Goal: Obtain resource: Download file/media

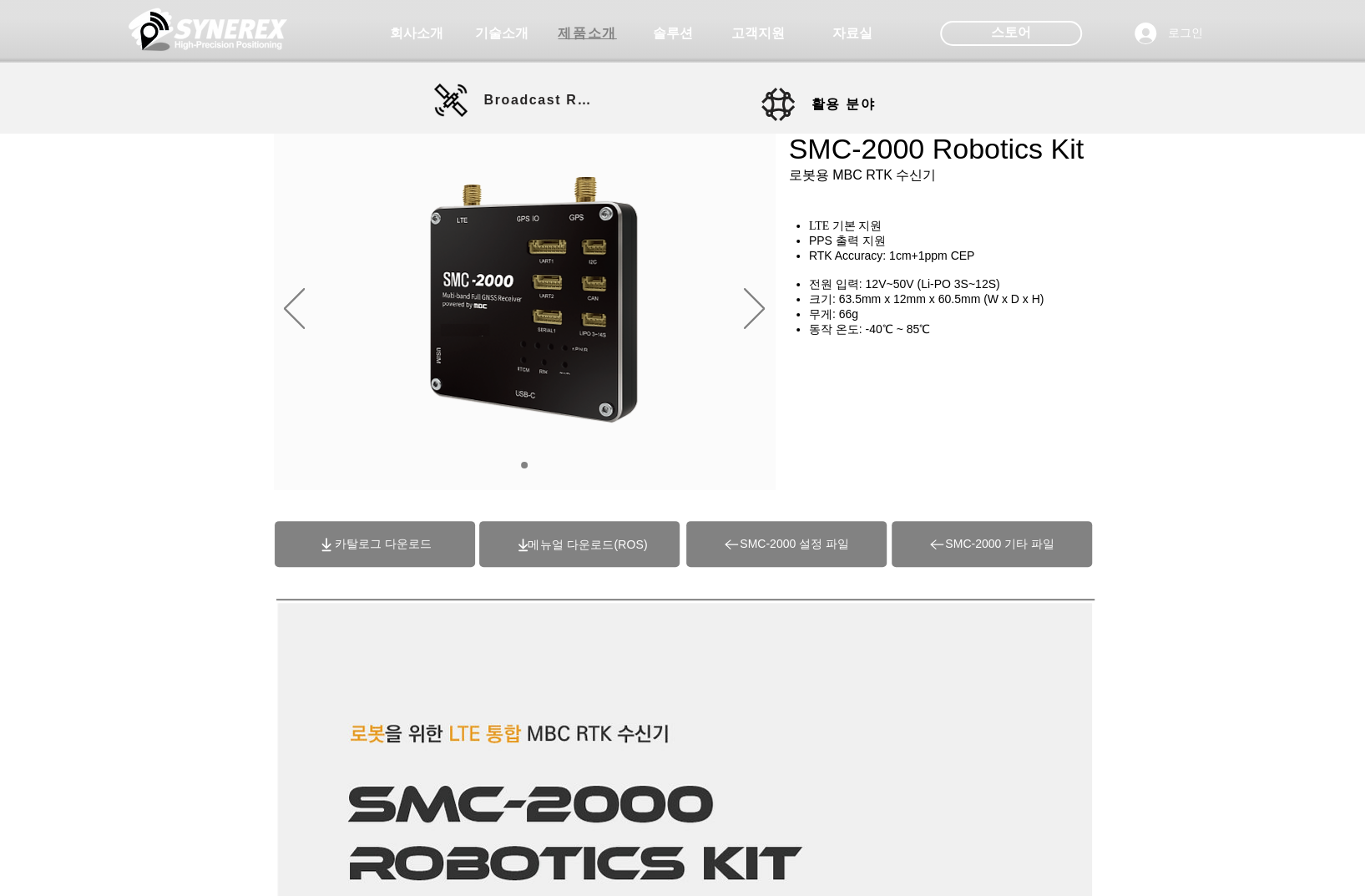
click at [605, 36] on span "제품소개" at bounding box center [587, 33] width 58 height 18
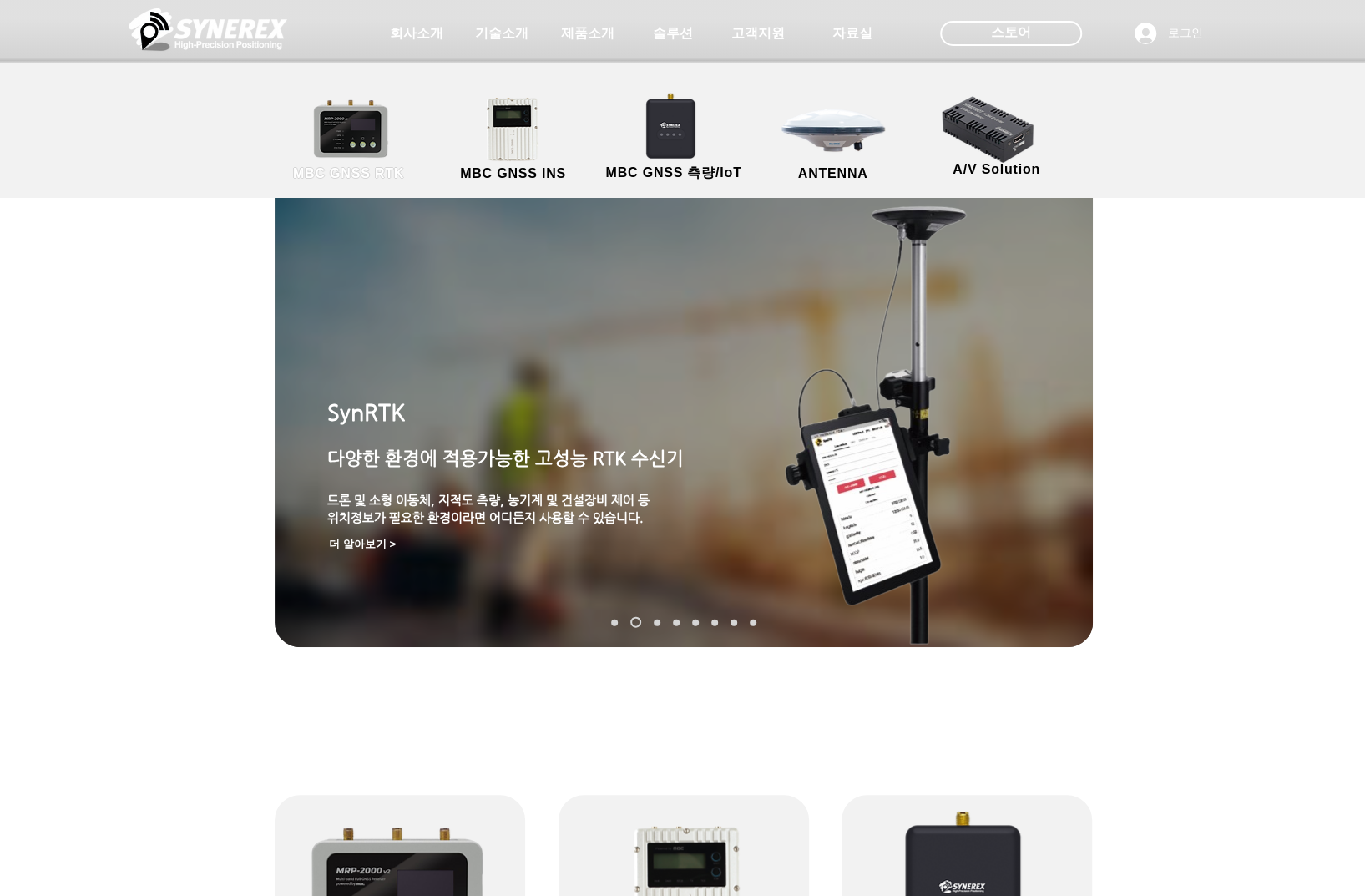
click at [390, 129] on link "MBC GNSS RTK" at bounding box center [349, 139] width 150 height 87
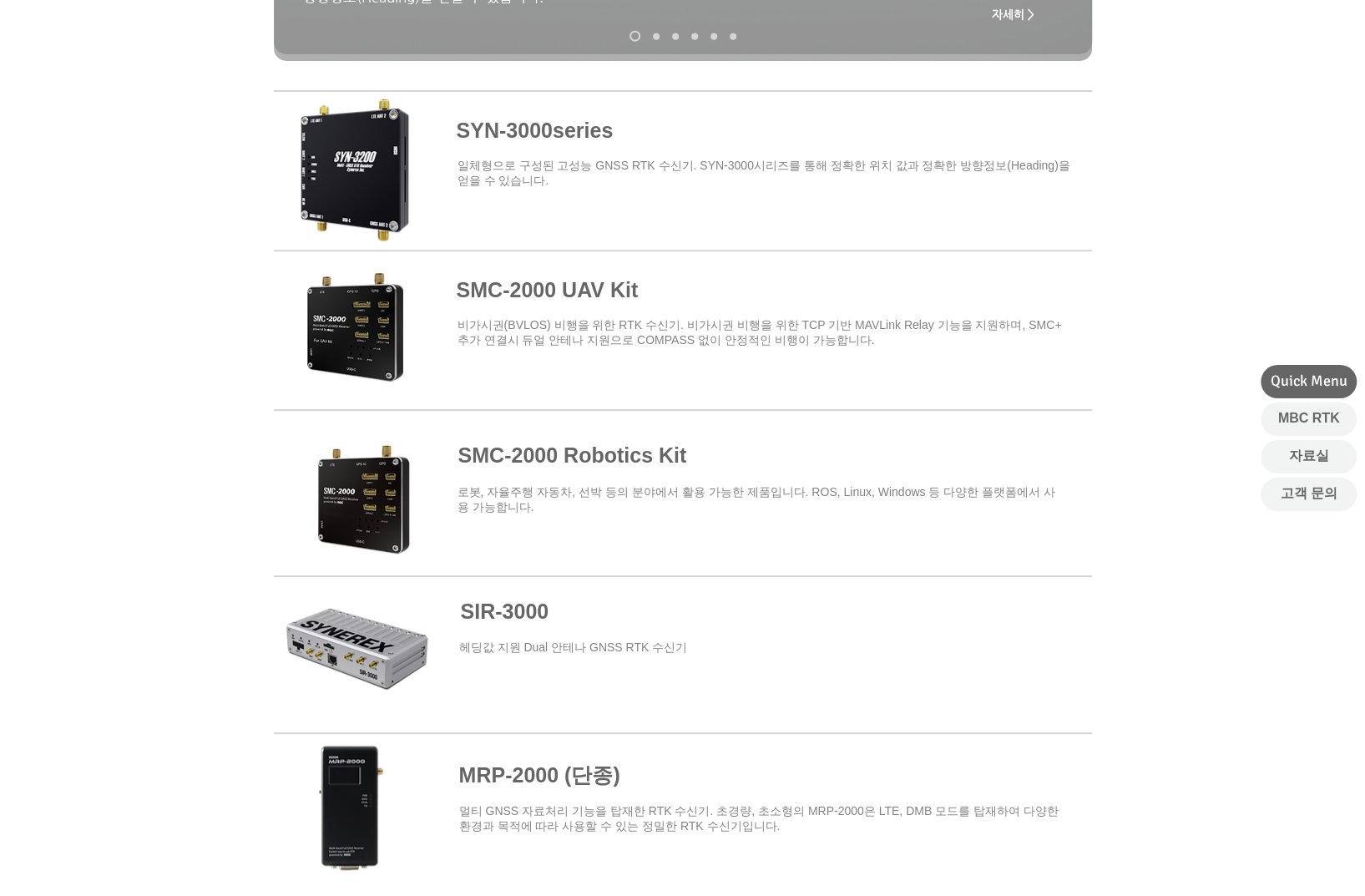
scroll to position [584, 0]
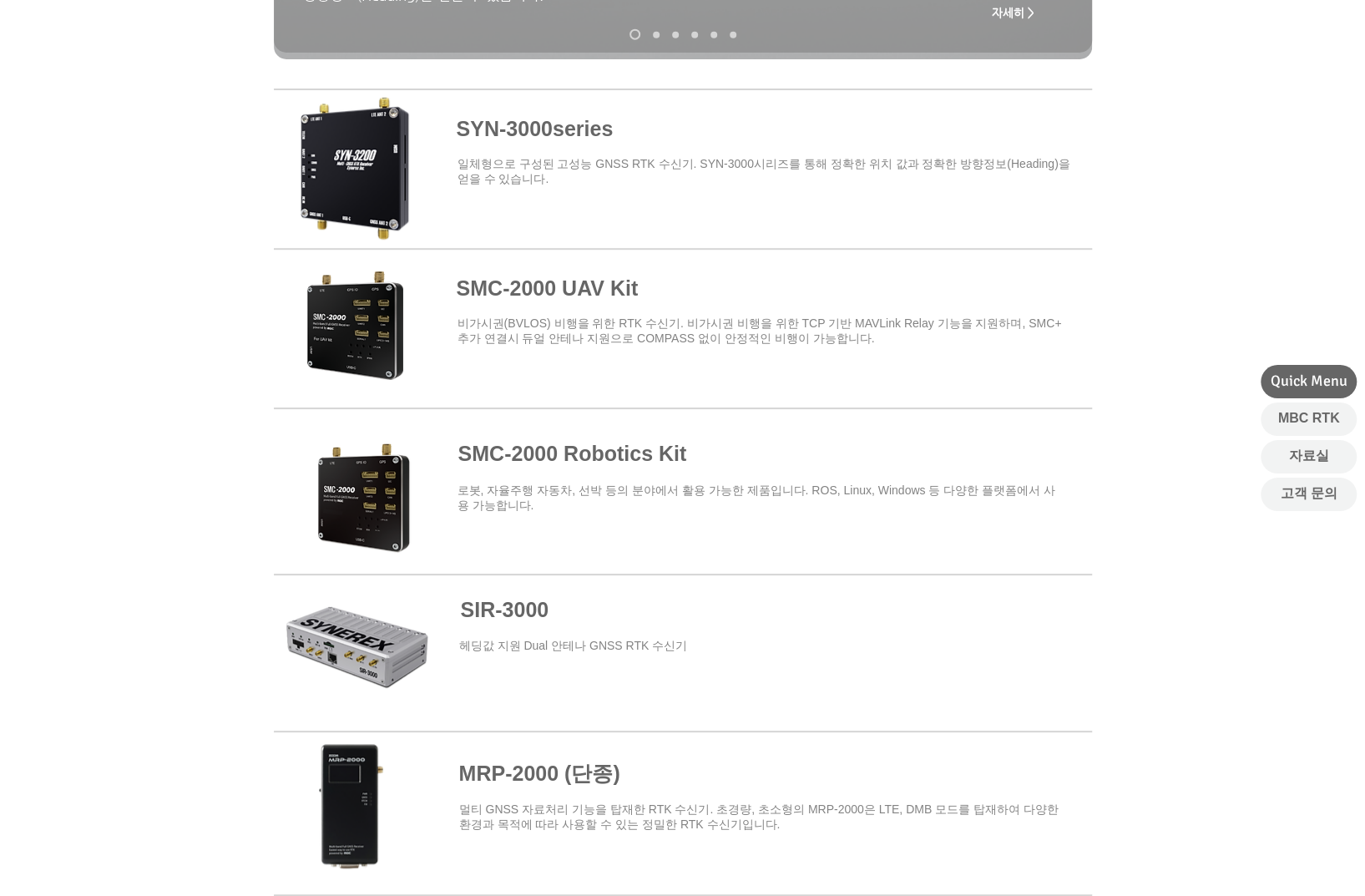
click at [558, 137] on span at bounding box center [682, 165] width 818 height 146
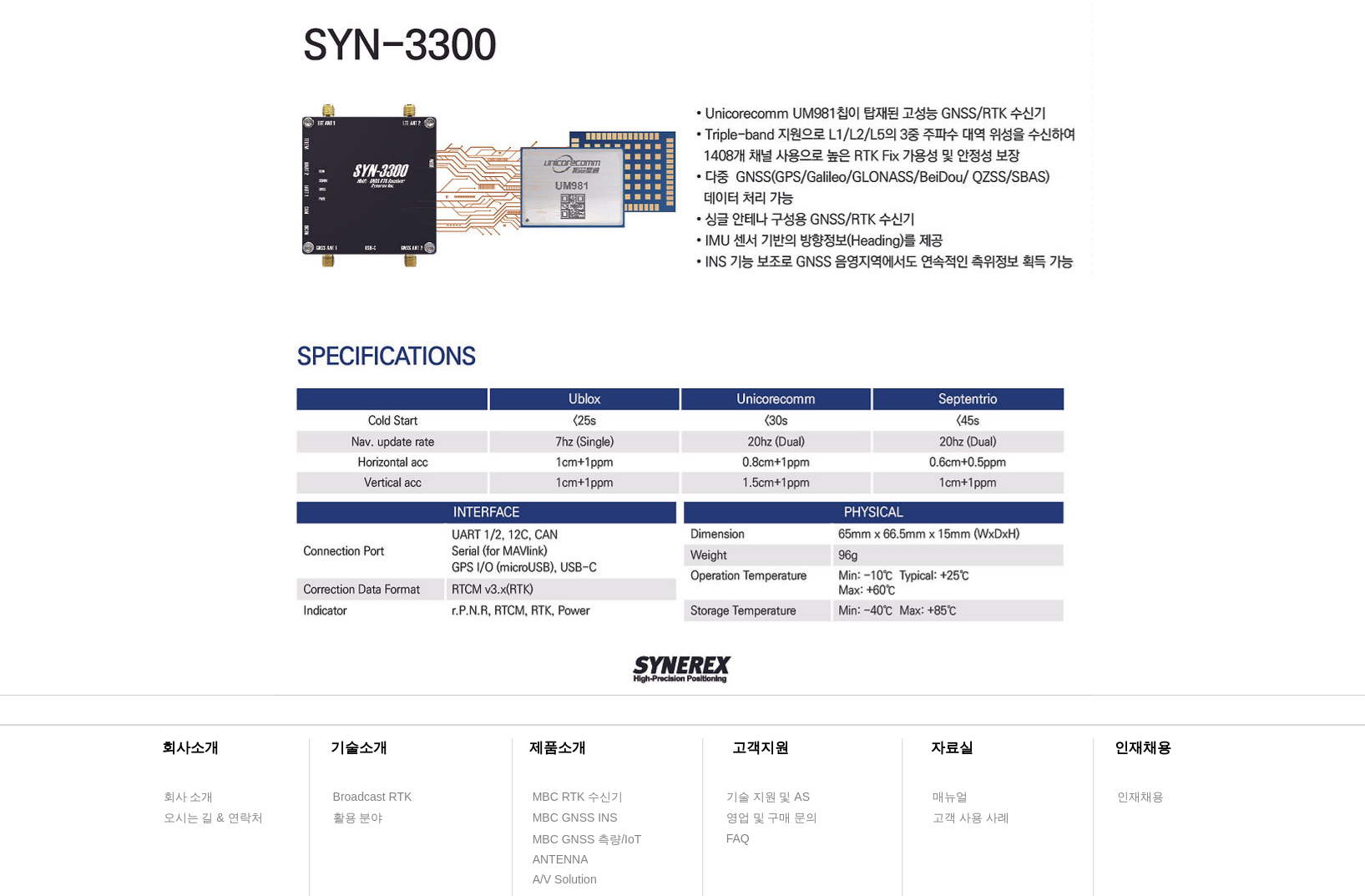
scroll to position [4424, 0]
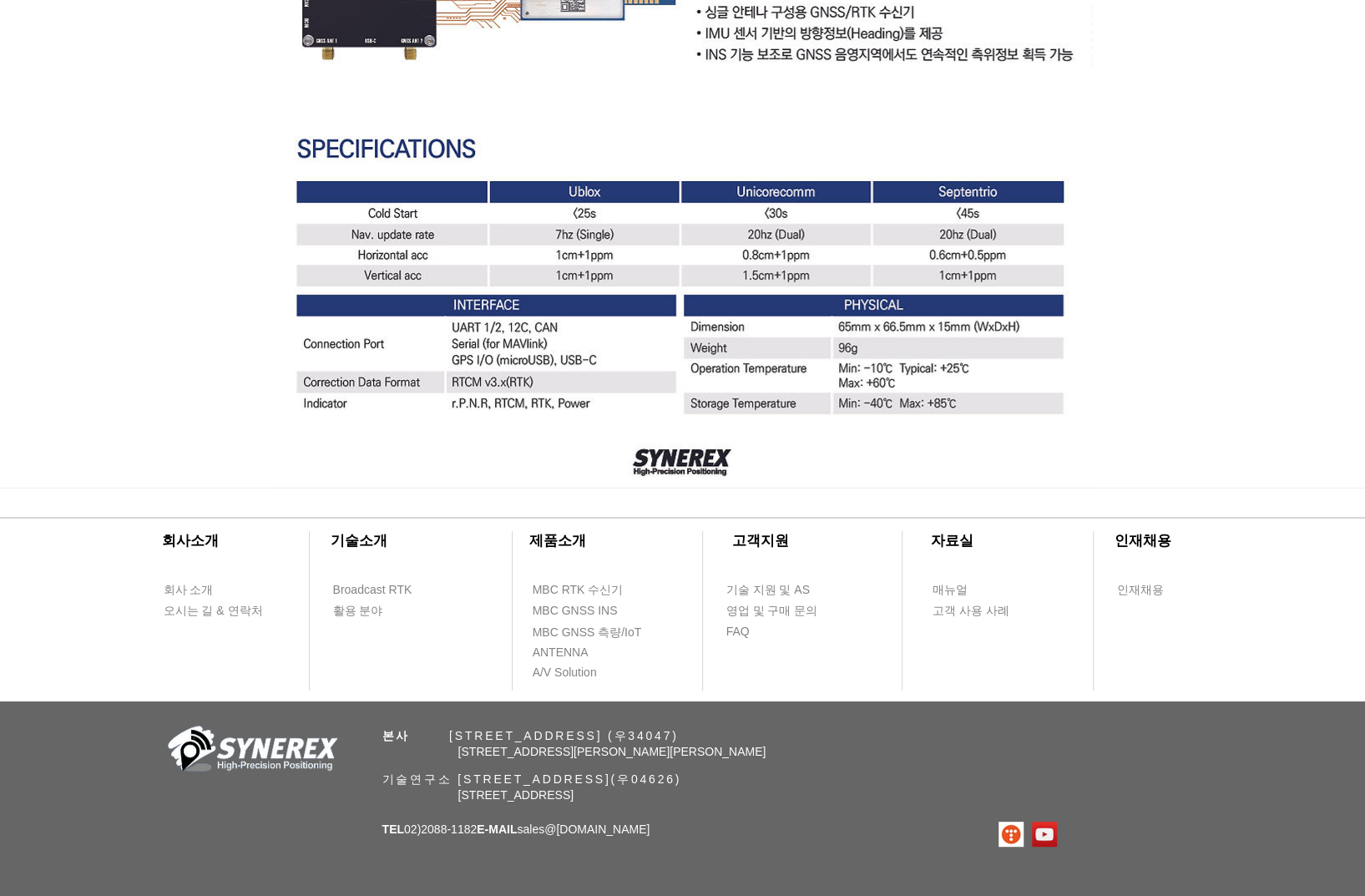
scroll to position [4660, 0]
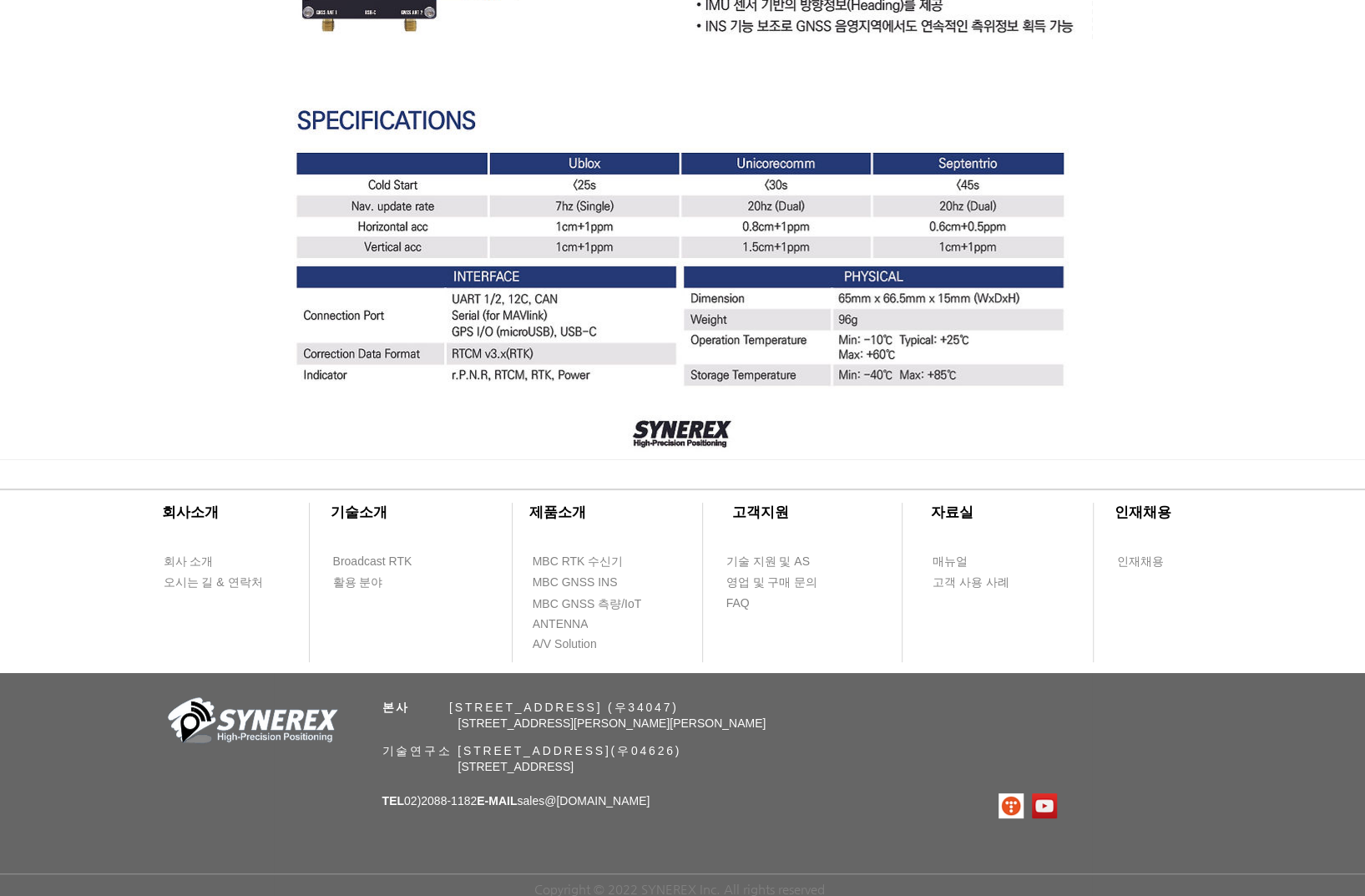
drag, startPoint x: 1126, startPoint y: 686, endPoint x: 1112, endPoint y: 694, distance: 16.1
click at [1124, 687] on div "​회사소개 ​기술소개 회사 소개 Broadcast RTK 오시는 길 & 연락처 활용 분야 ​제품소개 ​고객지원 ​자료실 ​인재채용 MBC RT…" at bounding box center [682, 677] width 1365 height 436
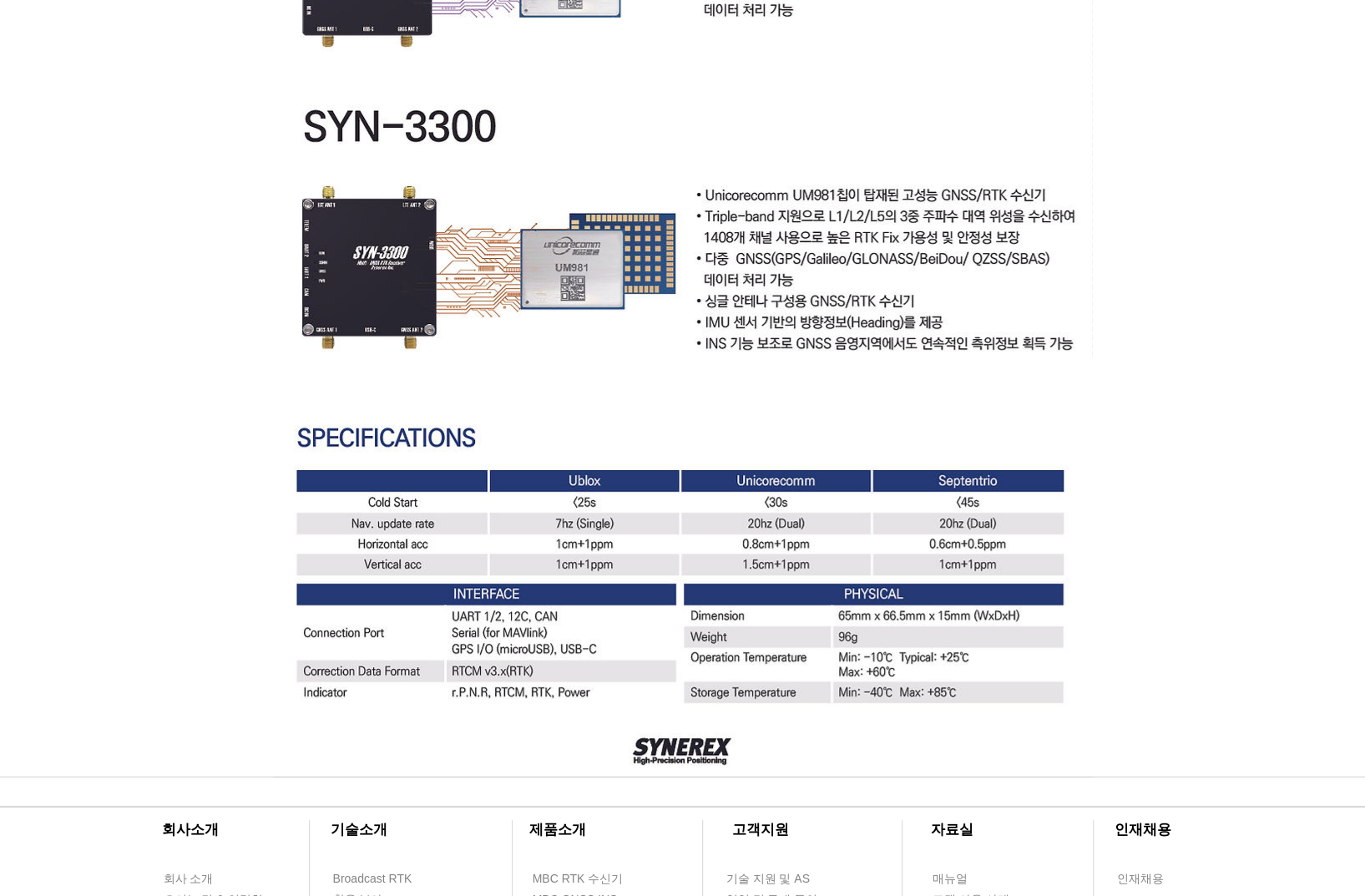
scroll to position [4326, 0]
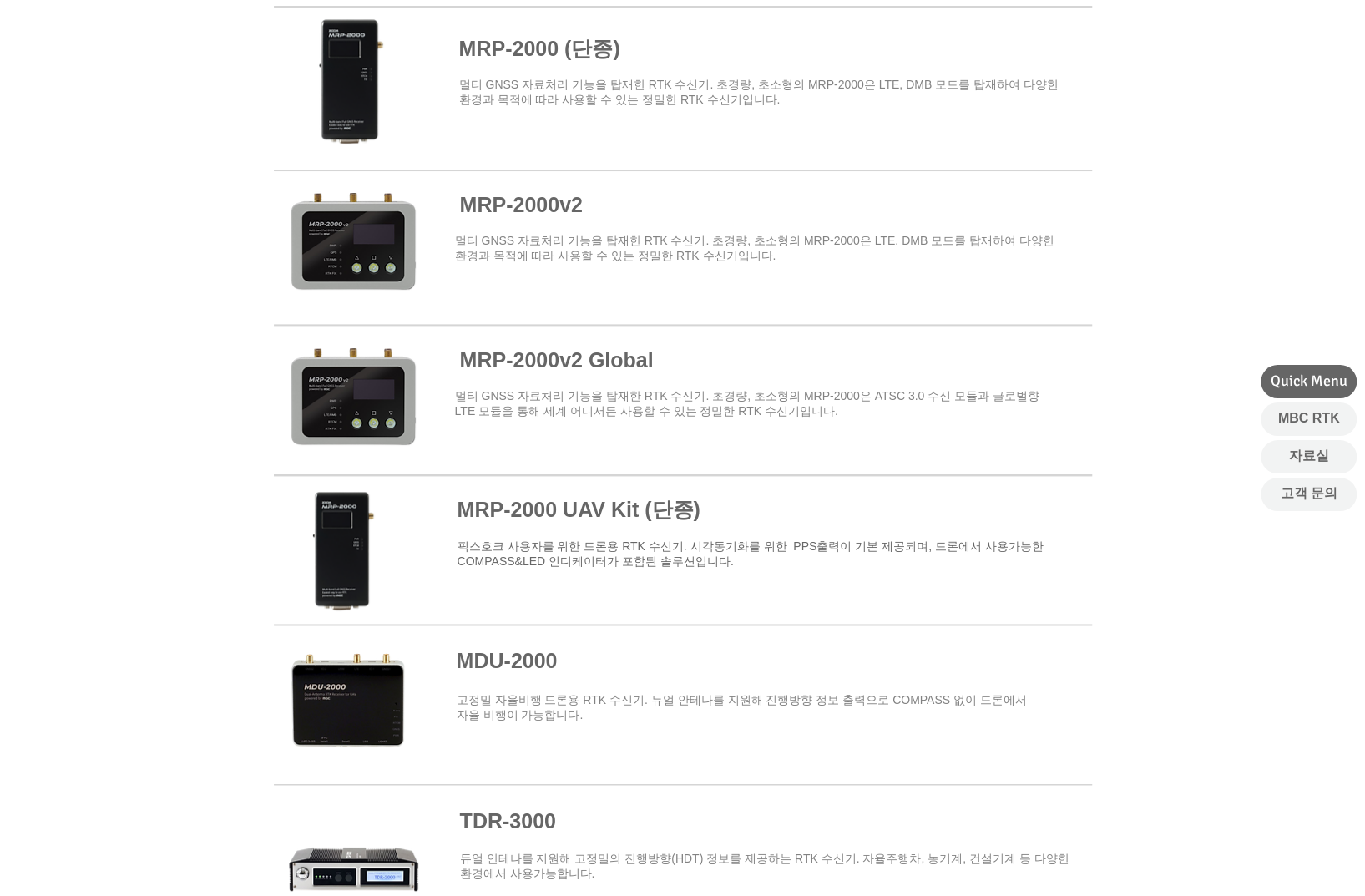
scroll to position [1669, 0]
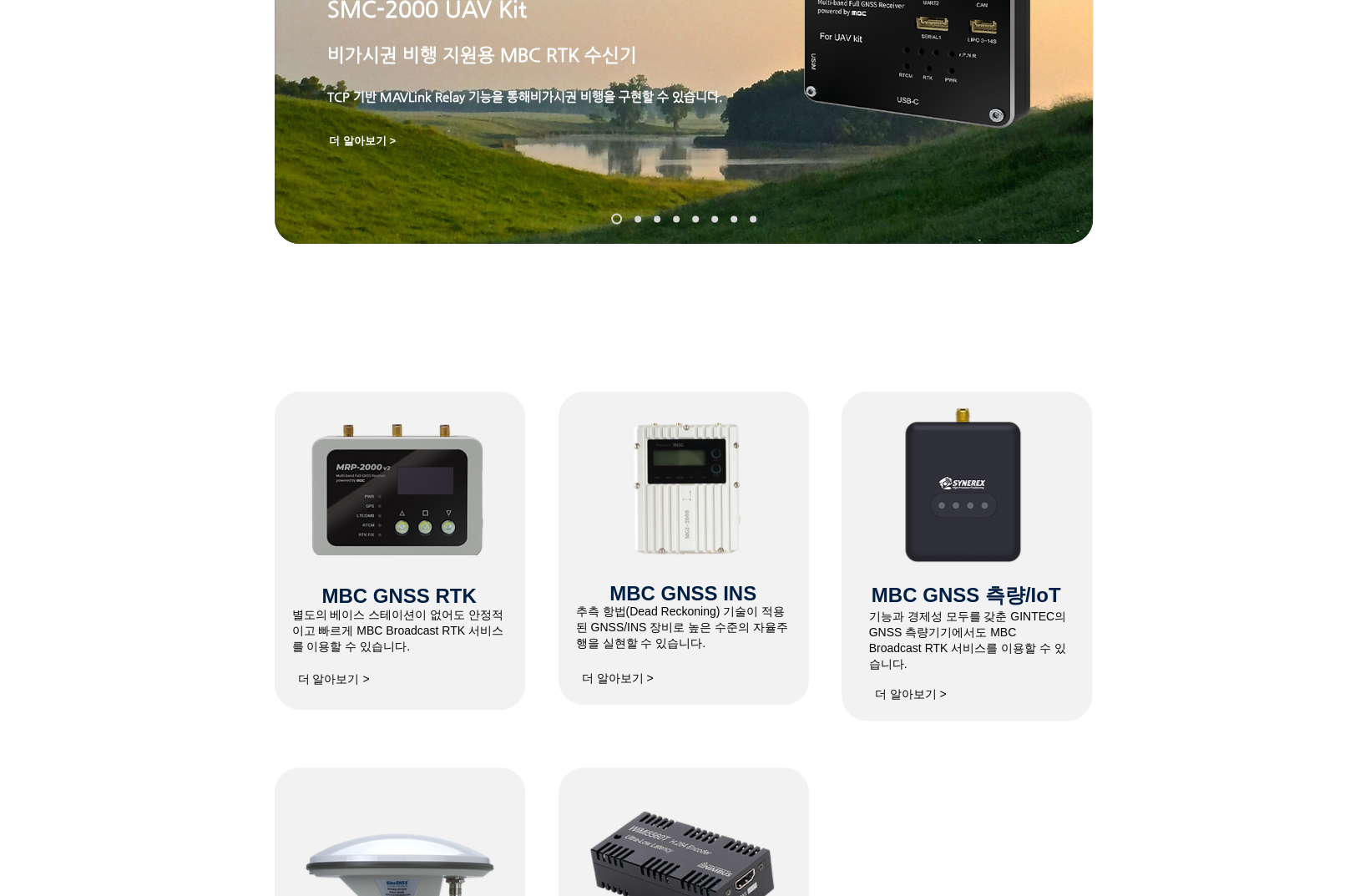
scroll to position [84, 0]
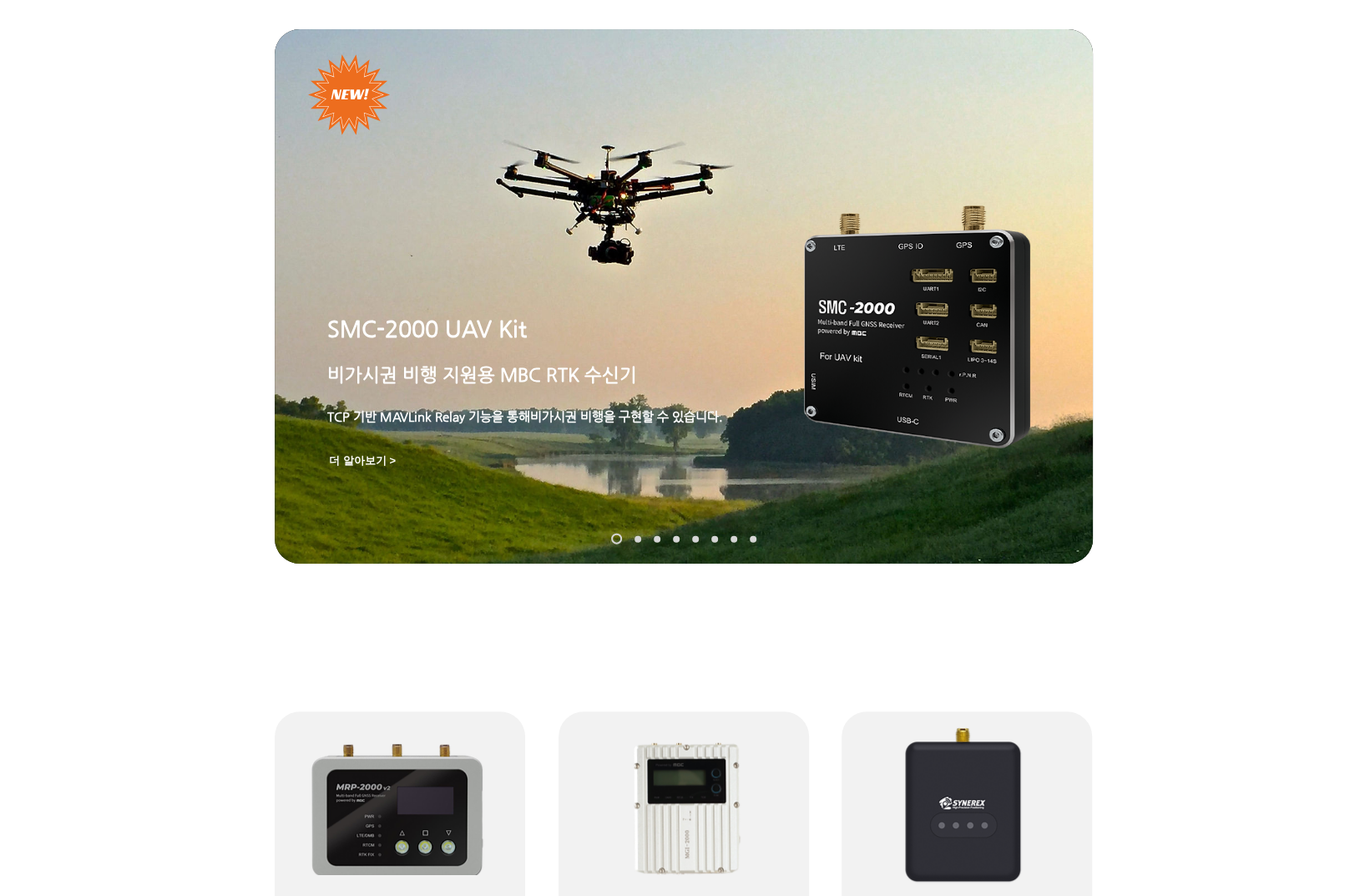
drag, startPoint x: 1161, startPoint y: 323, endPoint x: 1153, endPoint y: 333, distance: 12.8
click at [1162, 323] on div "main content" at bounding box center [682, 430] width 1365 height 517
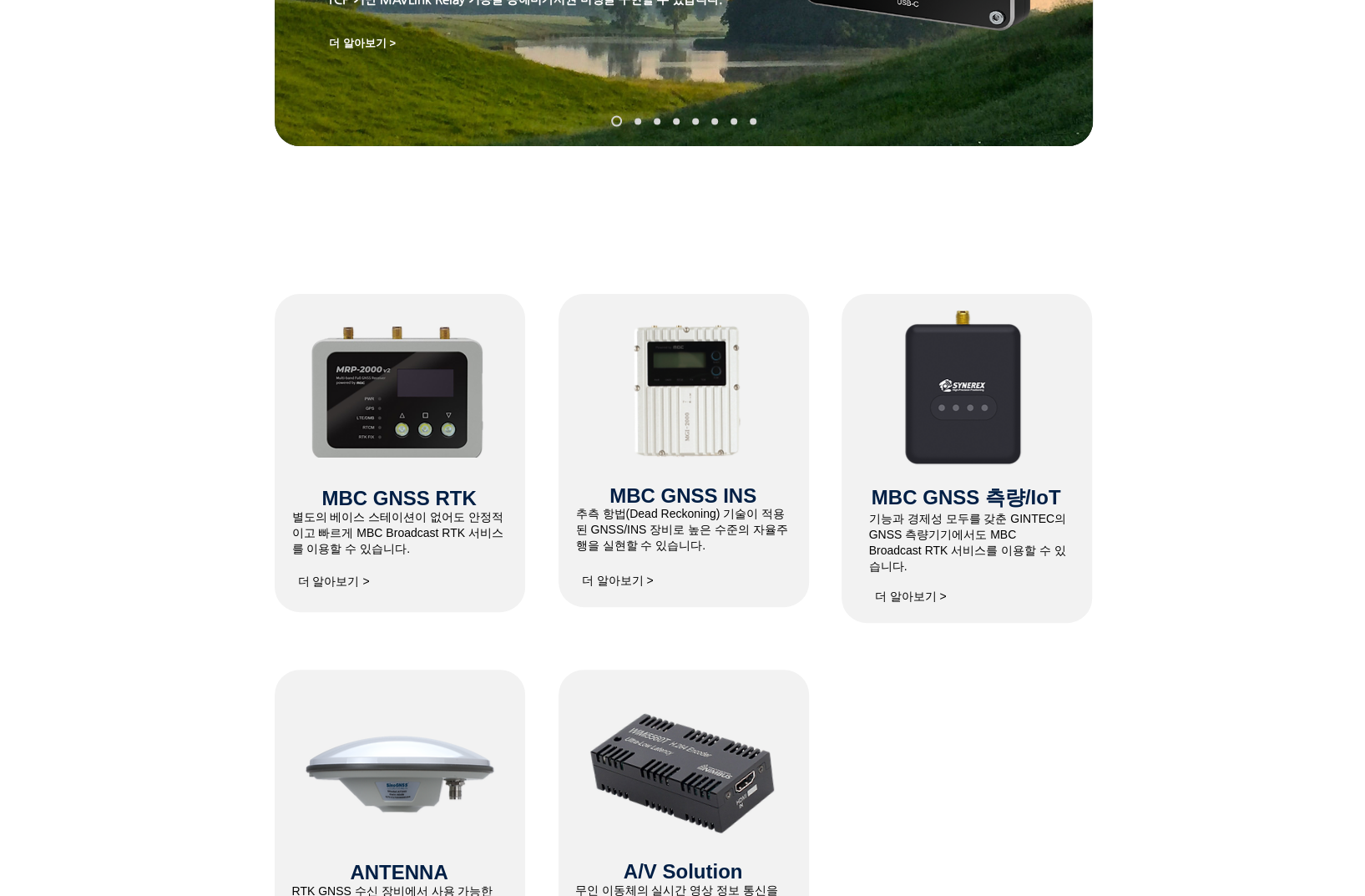
scroll to position [918, 0]
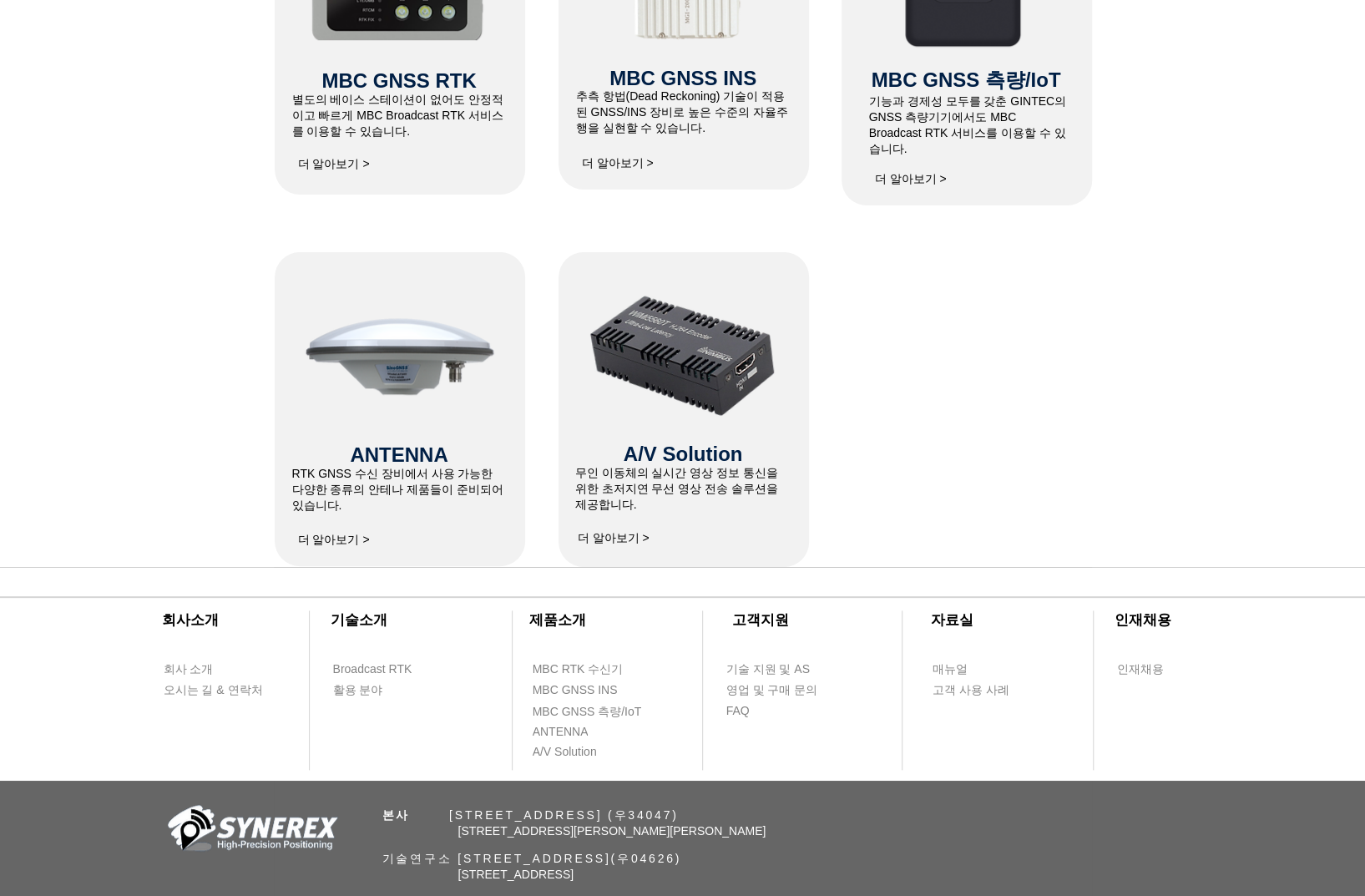
click at [750, 351] on img at bounding box center [682, 355] width 195 height 153
click at [600, 559] on div at bounding box center [683, 409] width 251 height 315
click at [601, 550] on span "더 알아보기 >" at bounding box center [614, 539] width 84 height 33
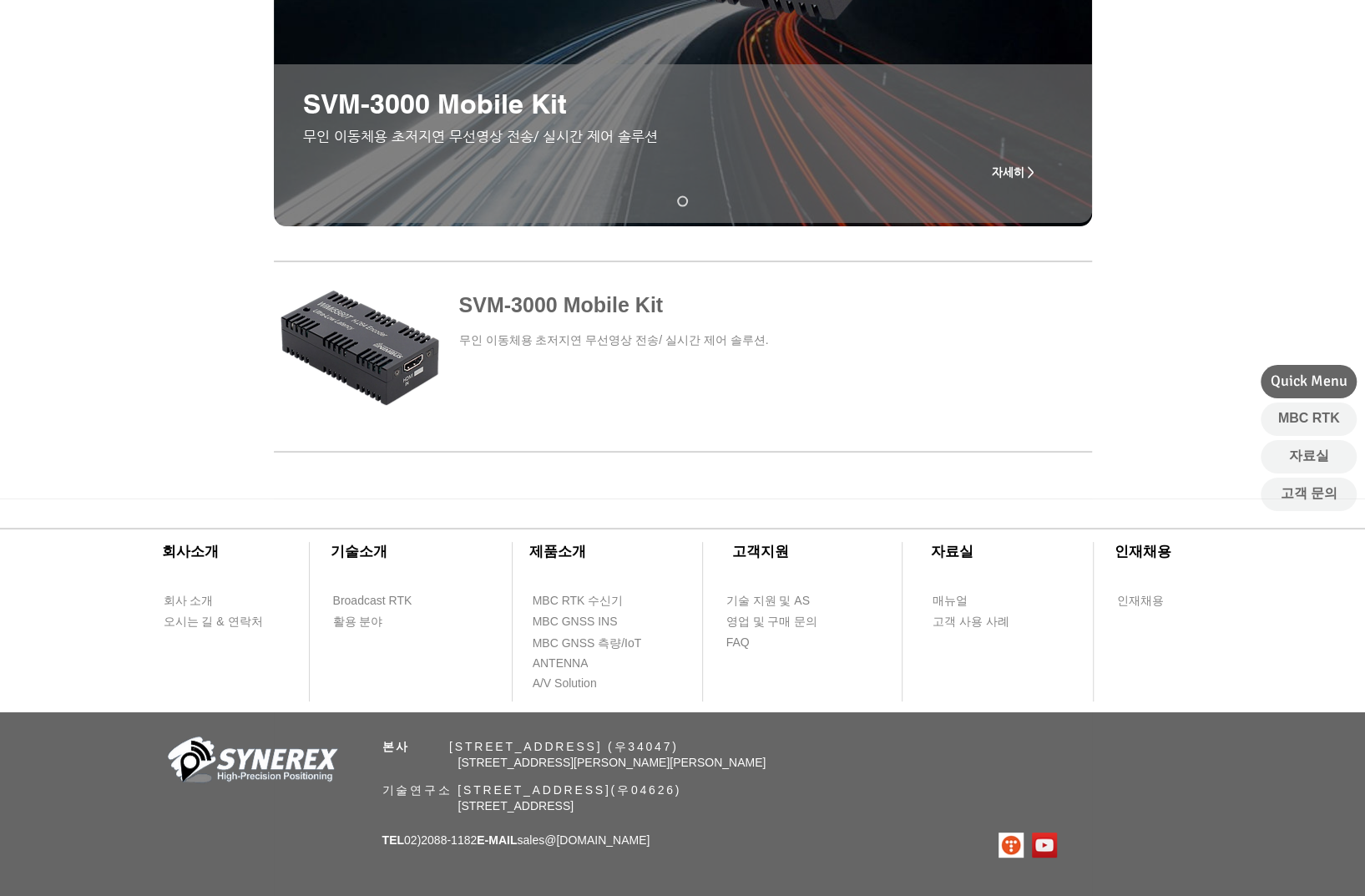
scroll to position [417, 0]
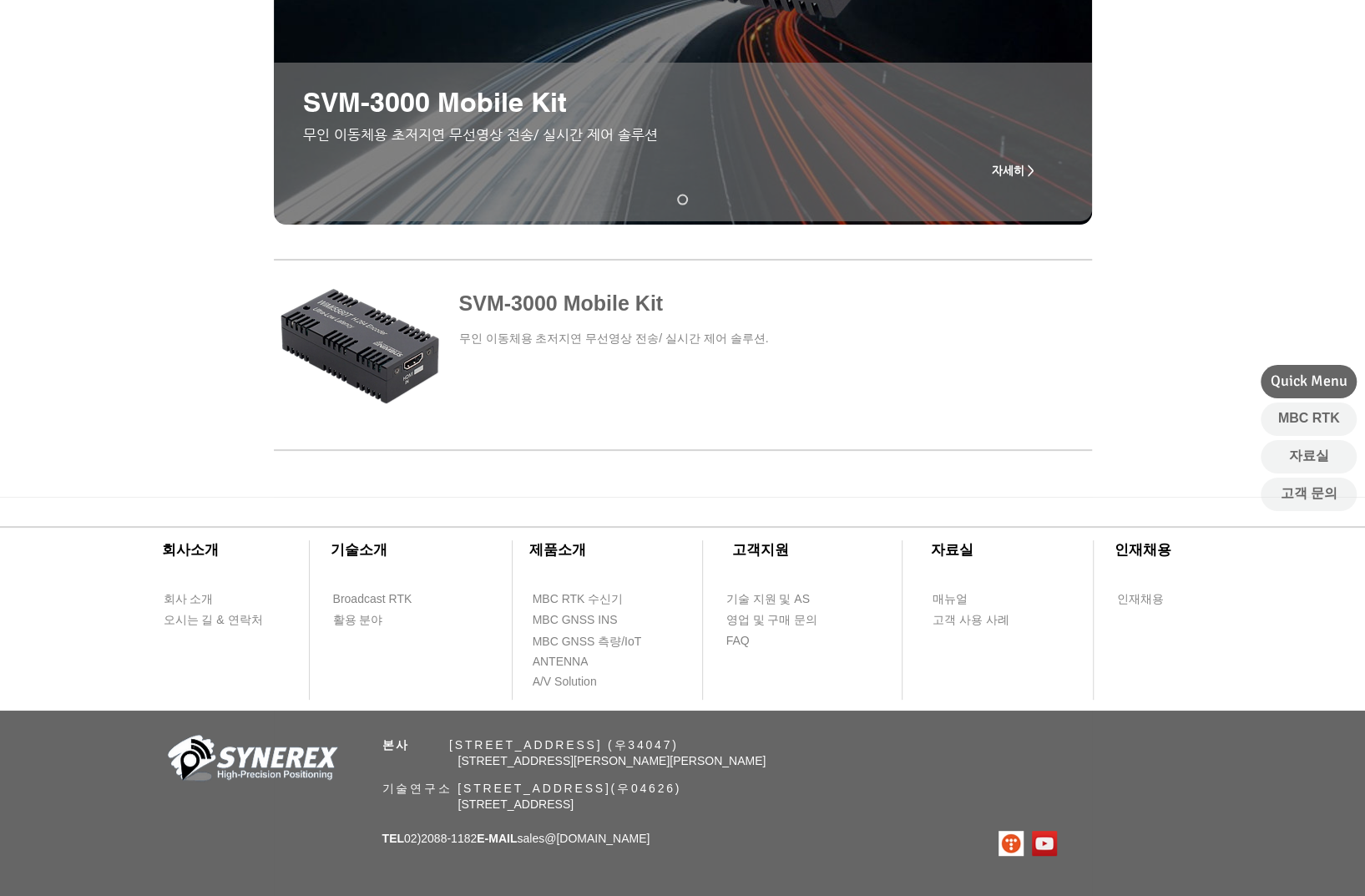
click at [573, 296] on span at bounding box center [682, 341] width 818 height 157
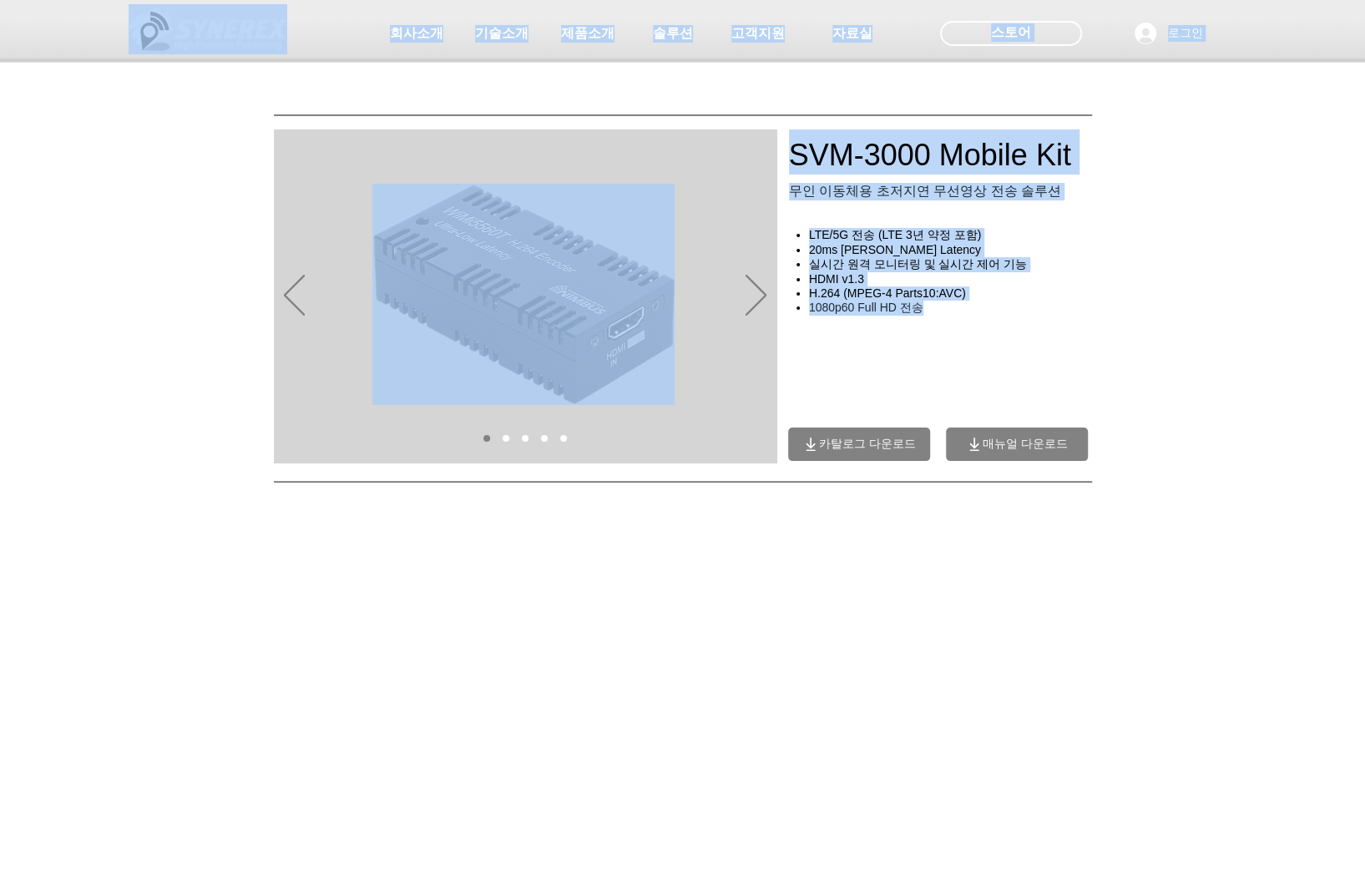
drag, startPoint x: 845, startPoint y: 143, endPoint x: 1004, endPoint y: 334, distance: 248.5
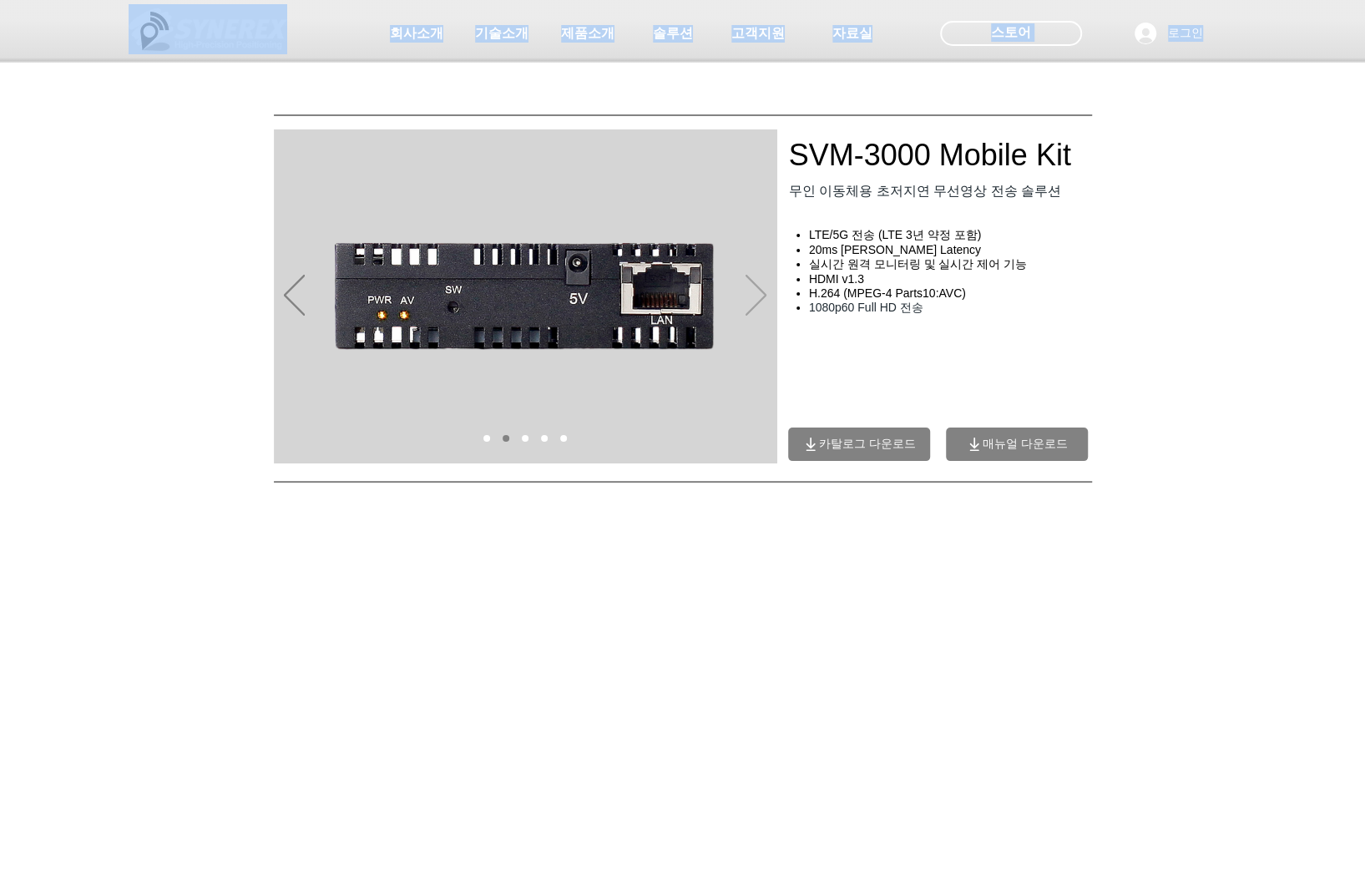
click at [757, 294] on icon "다음" at bounding box center [756, 295] width 20 height 41
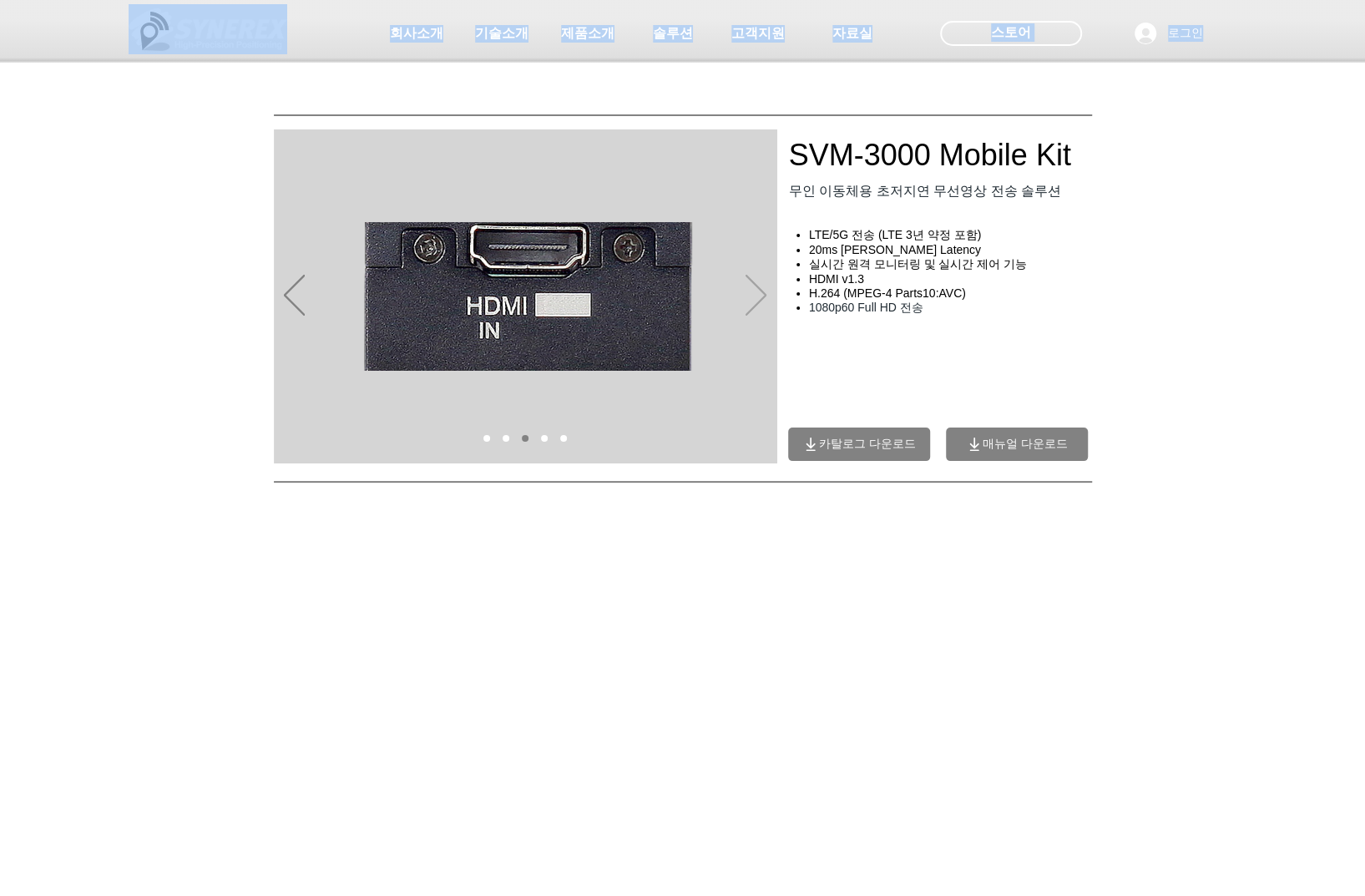
click at [757, 294] on icon "다음" at bounding box center [756, 295] width 20 height 41
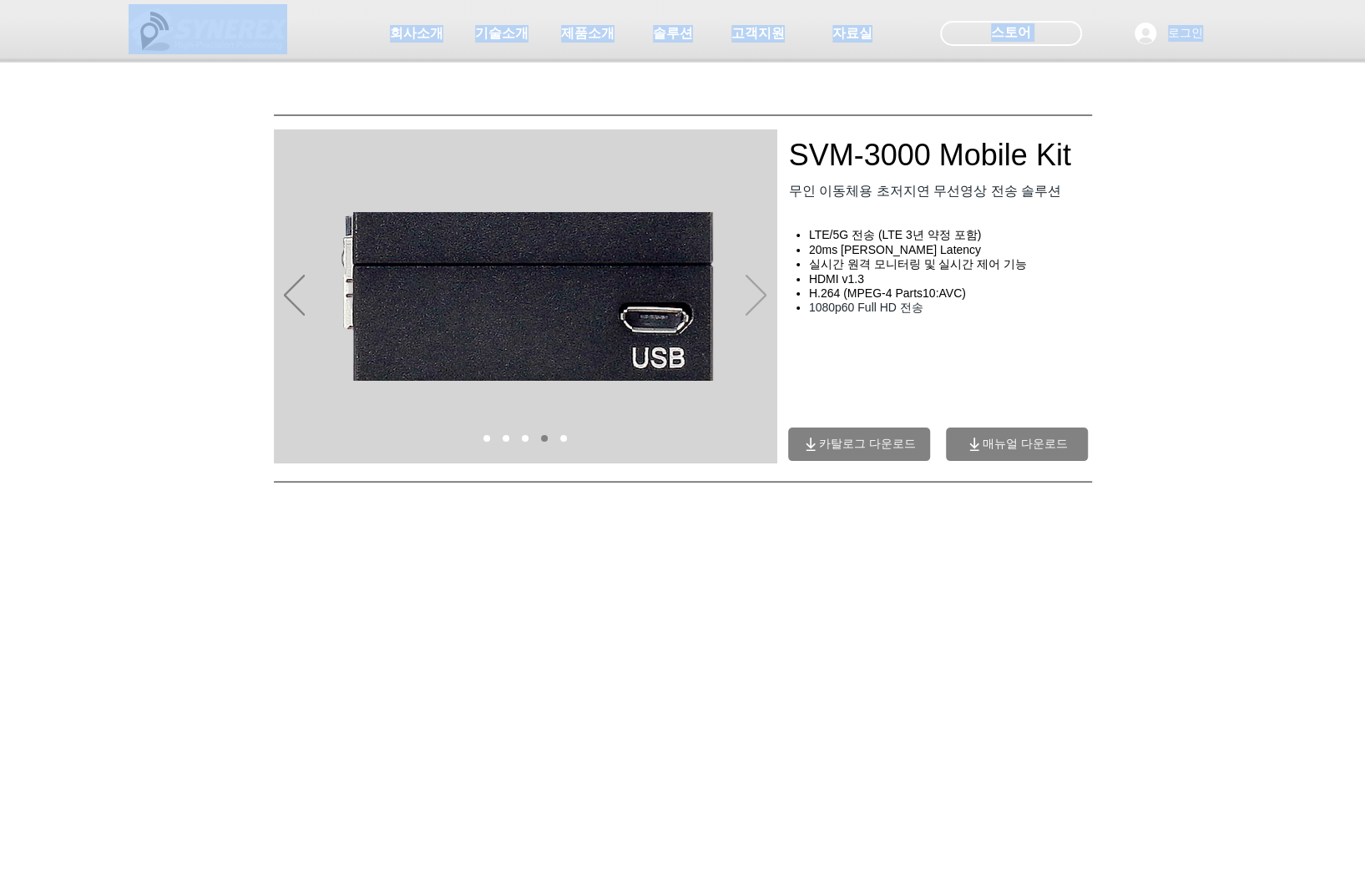
click at [762, 294] on icon "다음" at bounding box center [756, 295] width 20 height 41
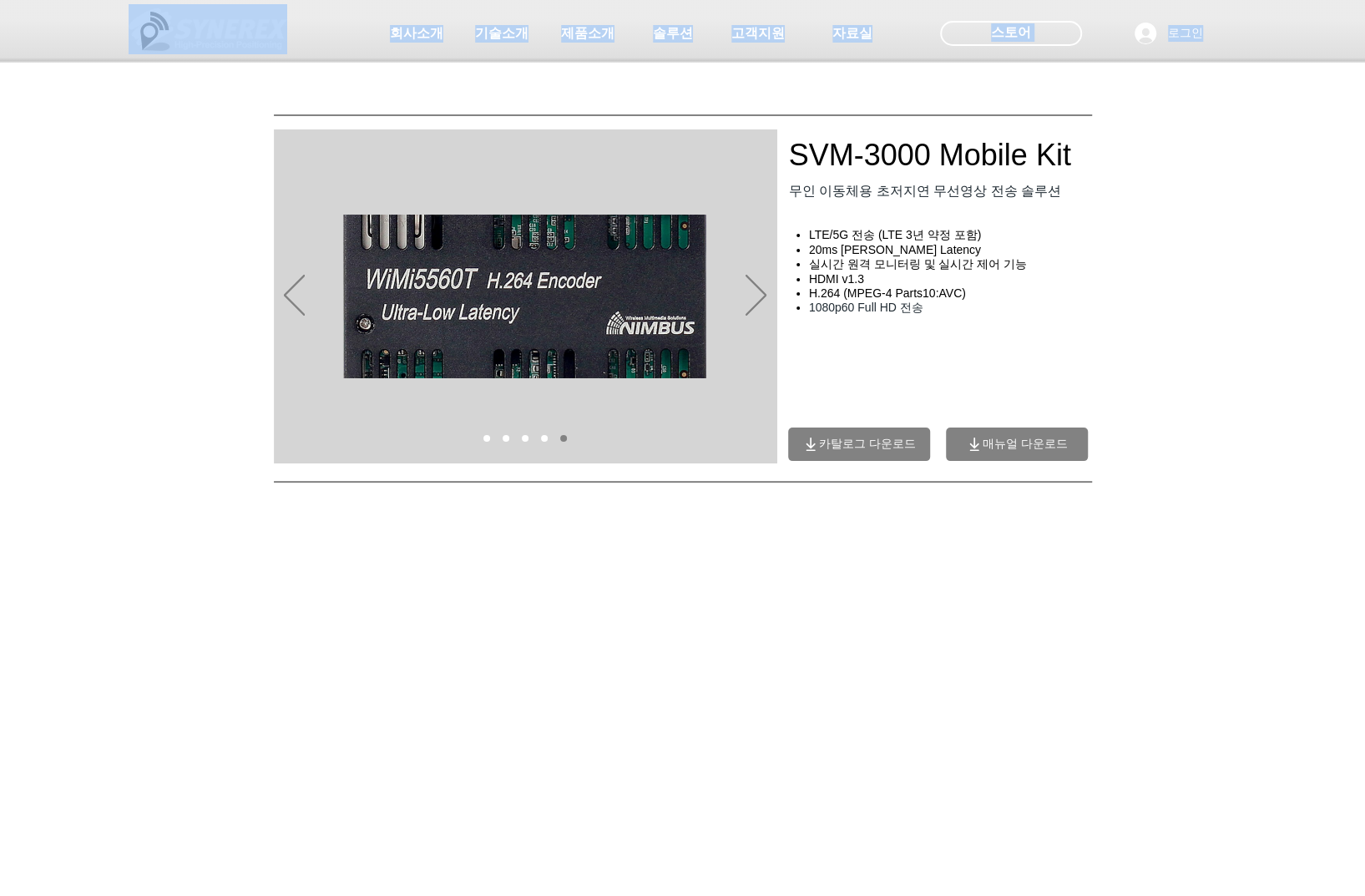
click at [864, 445] on span "카탈로그 다운로드" at bounding box center [867, 444] width 97 height 15
click at [1171, 470] on div "main content" at bounding box center [682, 753] width 1365 height 995
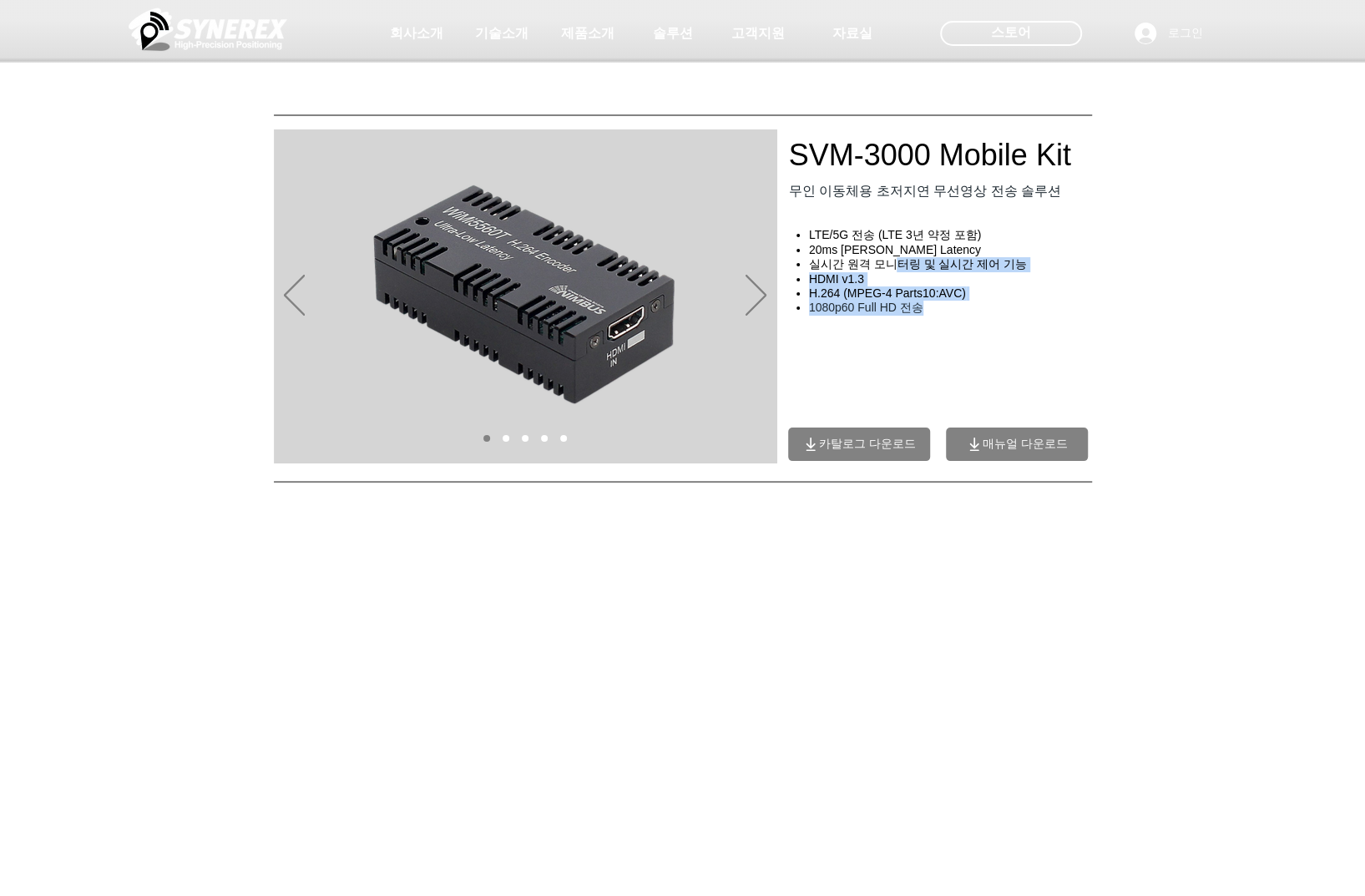
drag, startPoint x: 896, startPoint y: 266, endPoint x: 1136, endPoint y: 383, distance: 267.0
click at [1036, 338] on div "SVM-3000 Mobile Kit ​무인 이동체용 초저지연 무선영상 전송 솔루션 LTE/5G 전송 (LTE 3년 약정 포함) 20ms [PE…" at bounding box center [956, 501] width 334 height 334
click at [1180, 398] on div "main content" at bounding box center [682, 753] width 1365 height 995
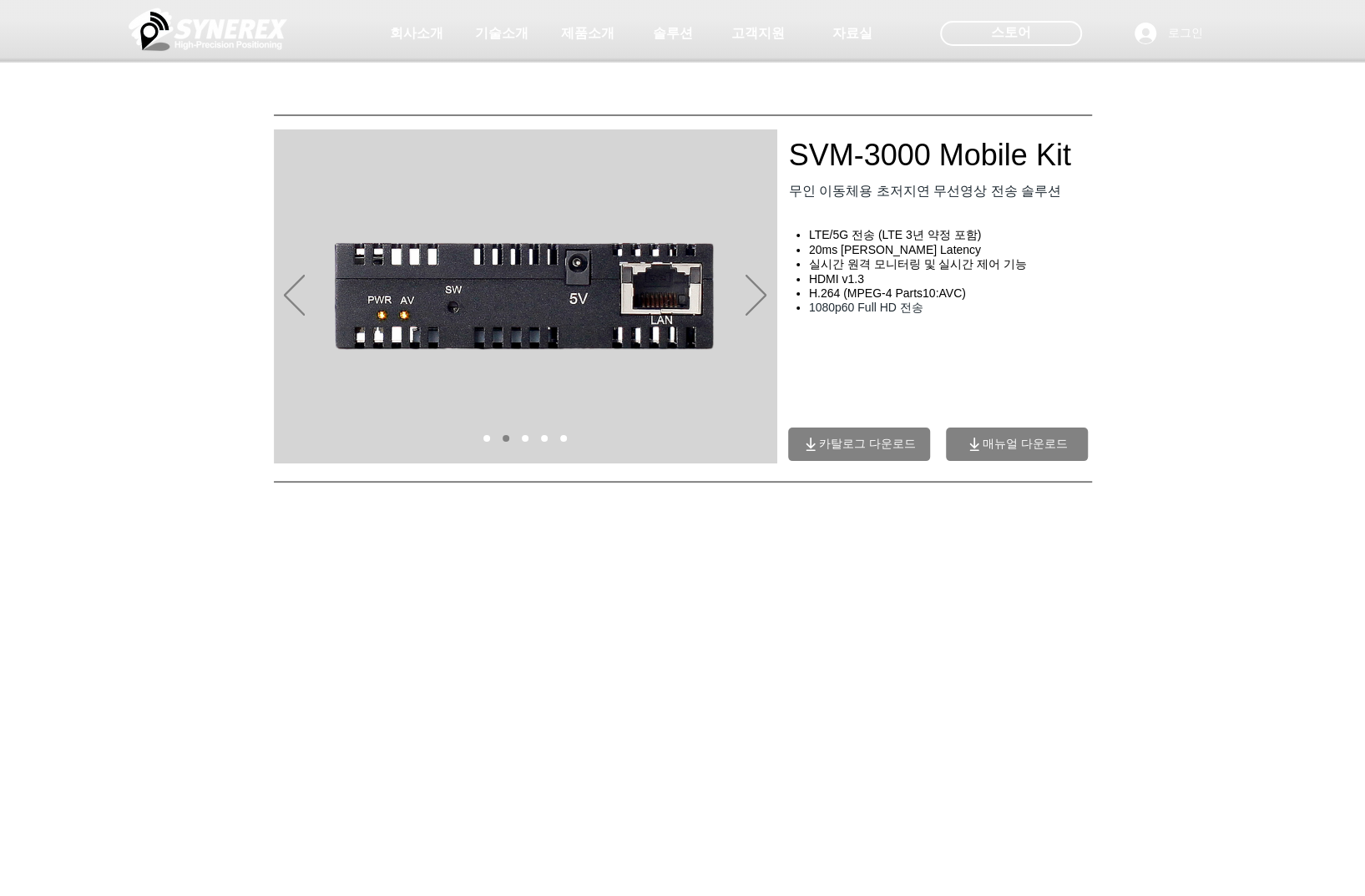
click at [1021, 442] on span "매뉴얼 다운로드" at bounding box center [1025, 444] width 85 height 15
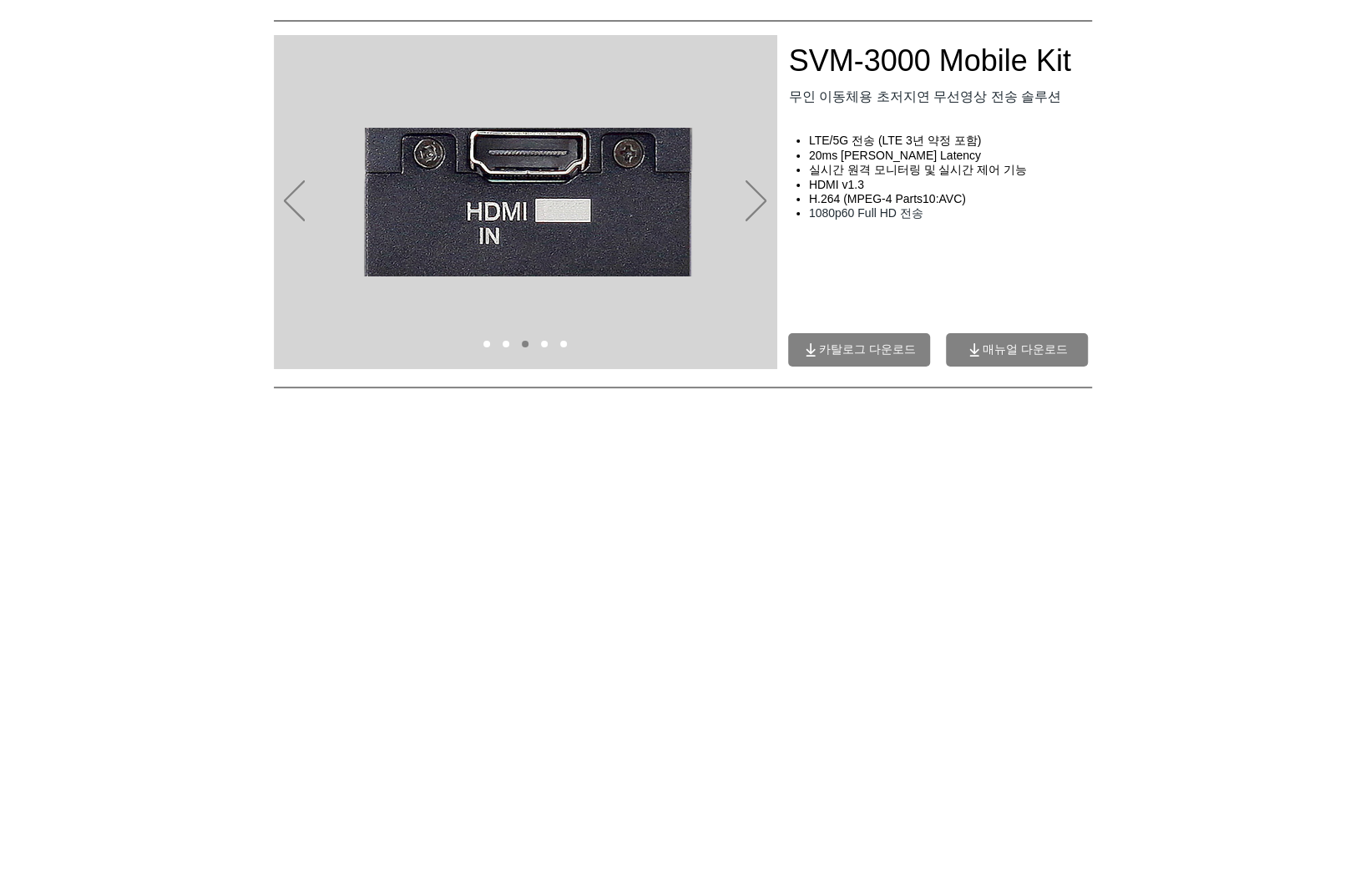
scroll to position [167, 0]
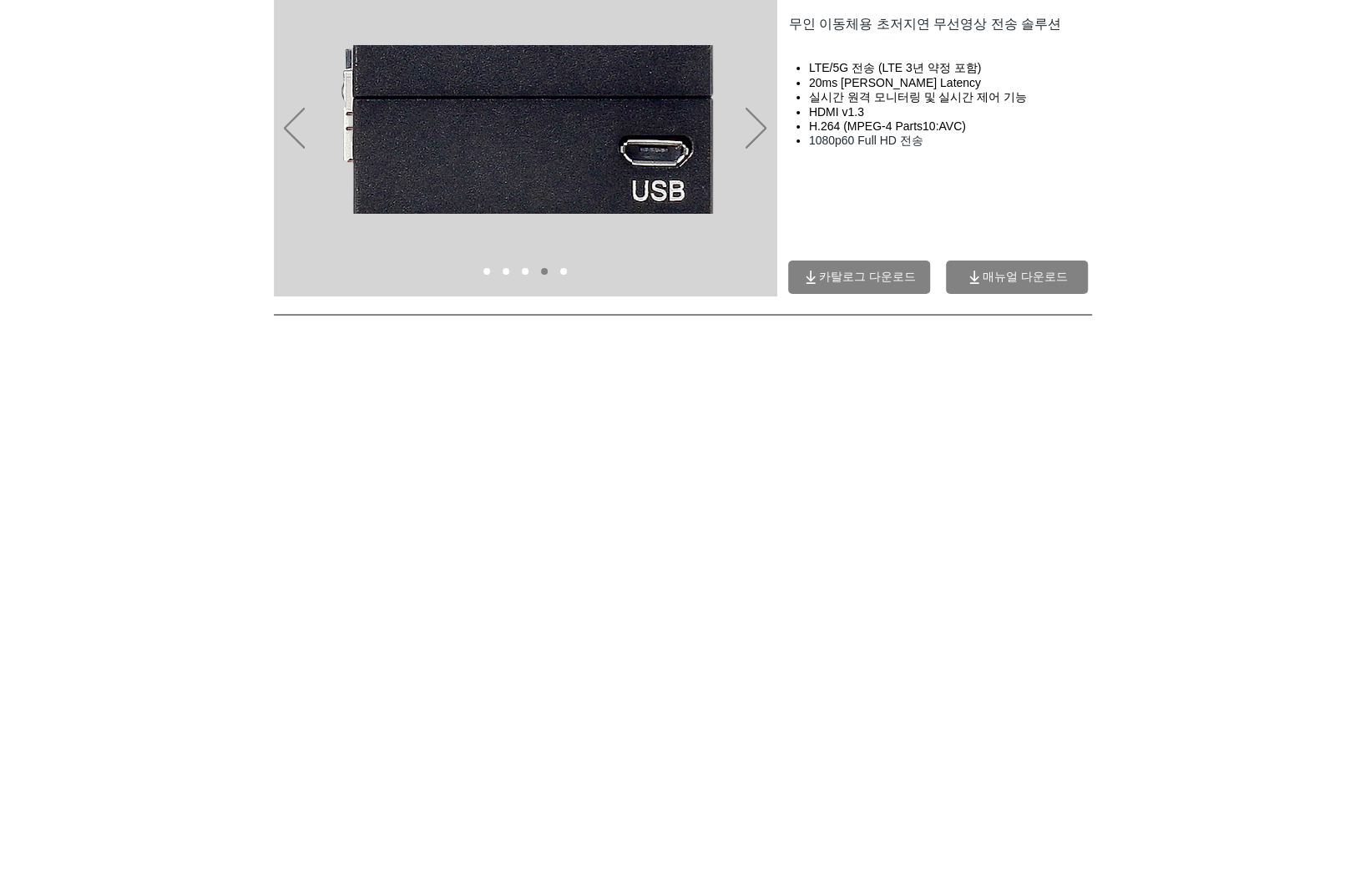
drag, startPoint x: 1248, startPoint y: 526, endPoint x: 1243, endPoint y: 518, distance: 9.4
click at [1248, 526] on div "main content" at bounding box center [682, 586] width 1365 height 995
click at [1028, 277] on span "매뉴얼 다운로드" at bounding box center [1025, 277] width 85 height 15
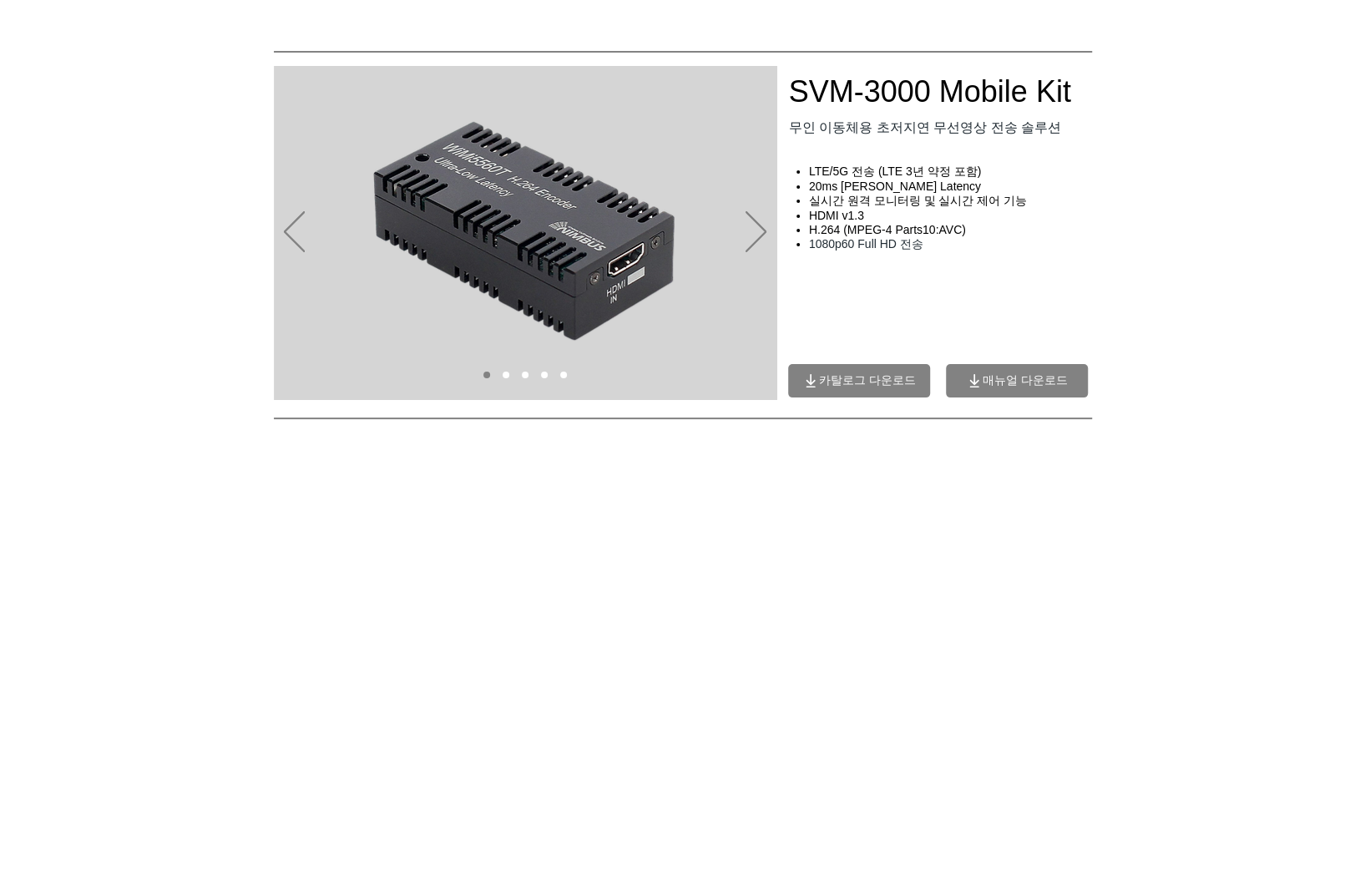
scroll to position [0, 0]
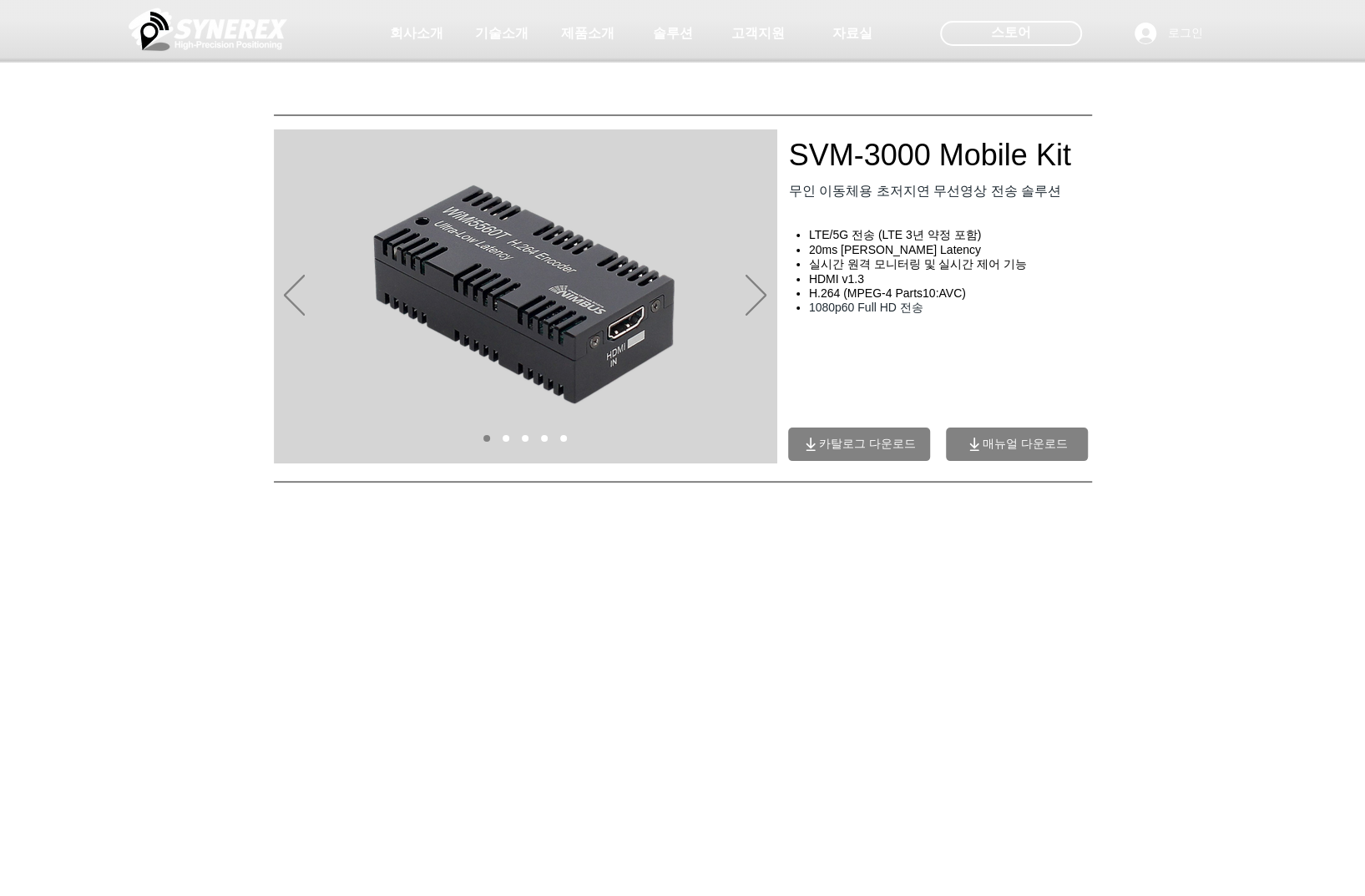
click at [1043, 436] on span "매뉴얼 다운로드" at bounding box center [1017, 444] width 142 height 33
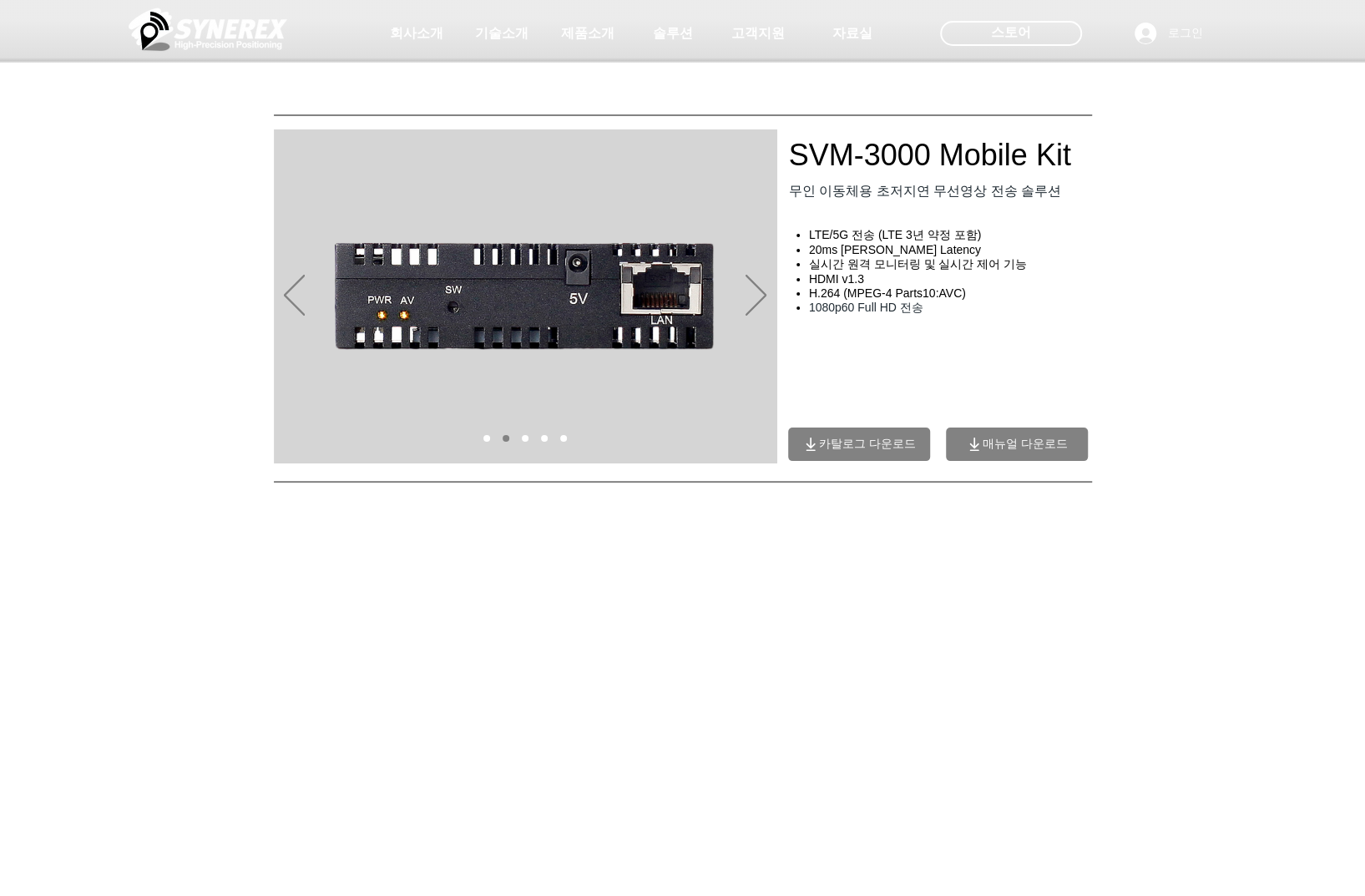
click at [1005, 431] on span "매뉴얼 다운로드" at bounding box center [1017, 444] width 142 height 33
click at [1004, 431] on span "매뉴얼 다운로드" at bounding box center [1017, 444] width 142 height 33
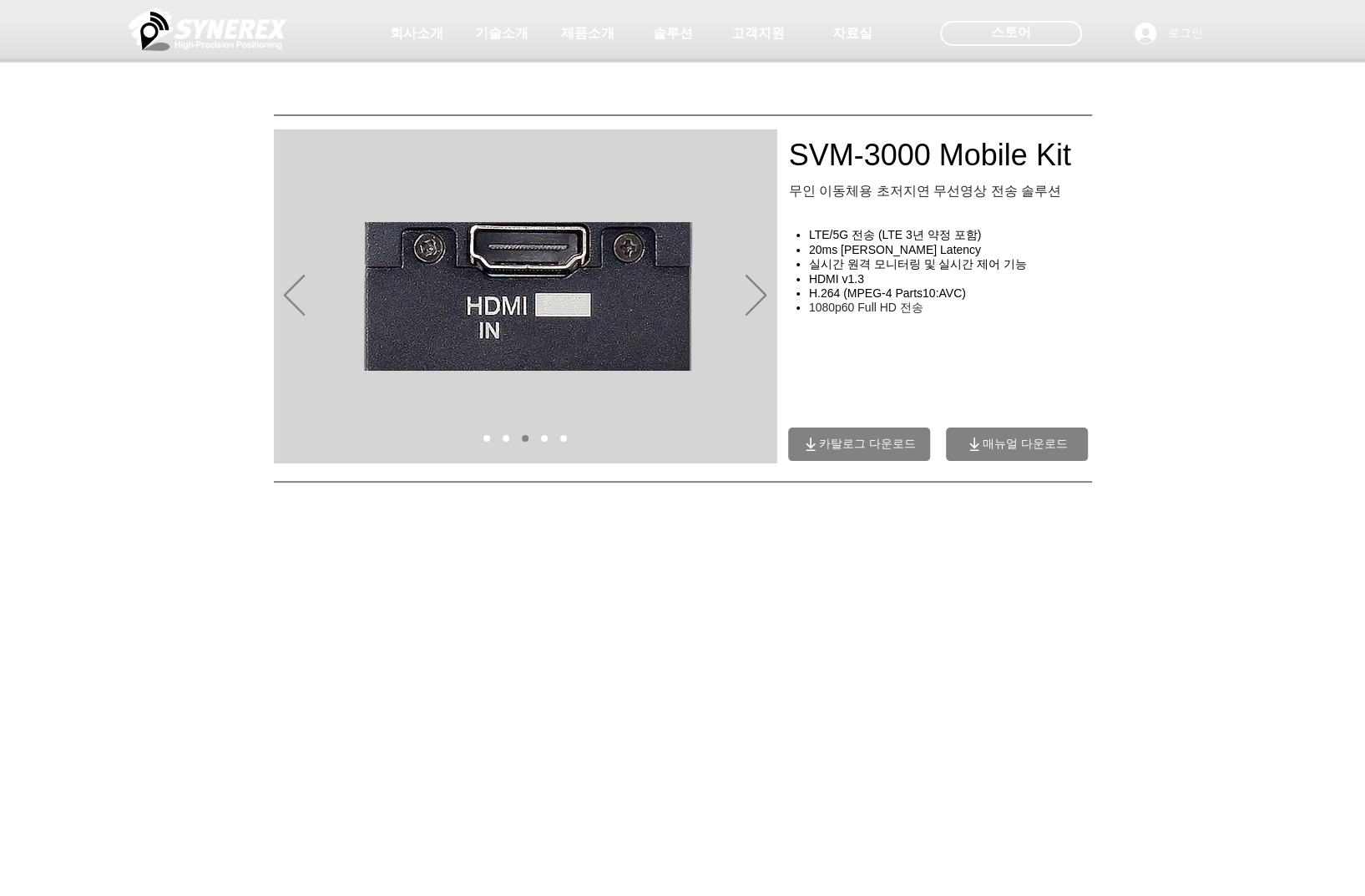
click at [845, 434] on span "카탈로그 다운로드" at bounding box center [859, 444] width 142 height 33
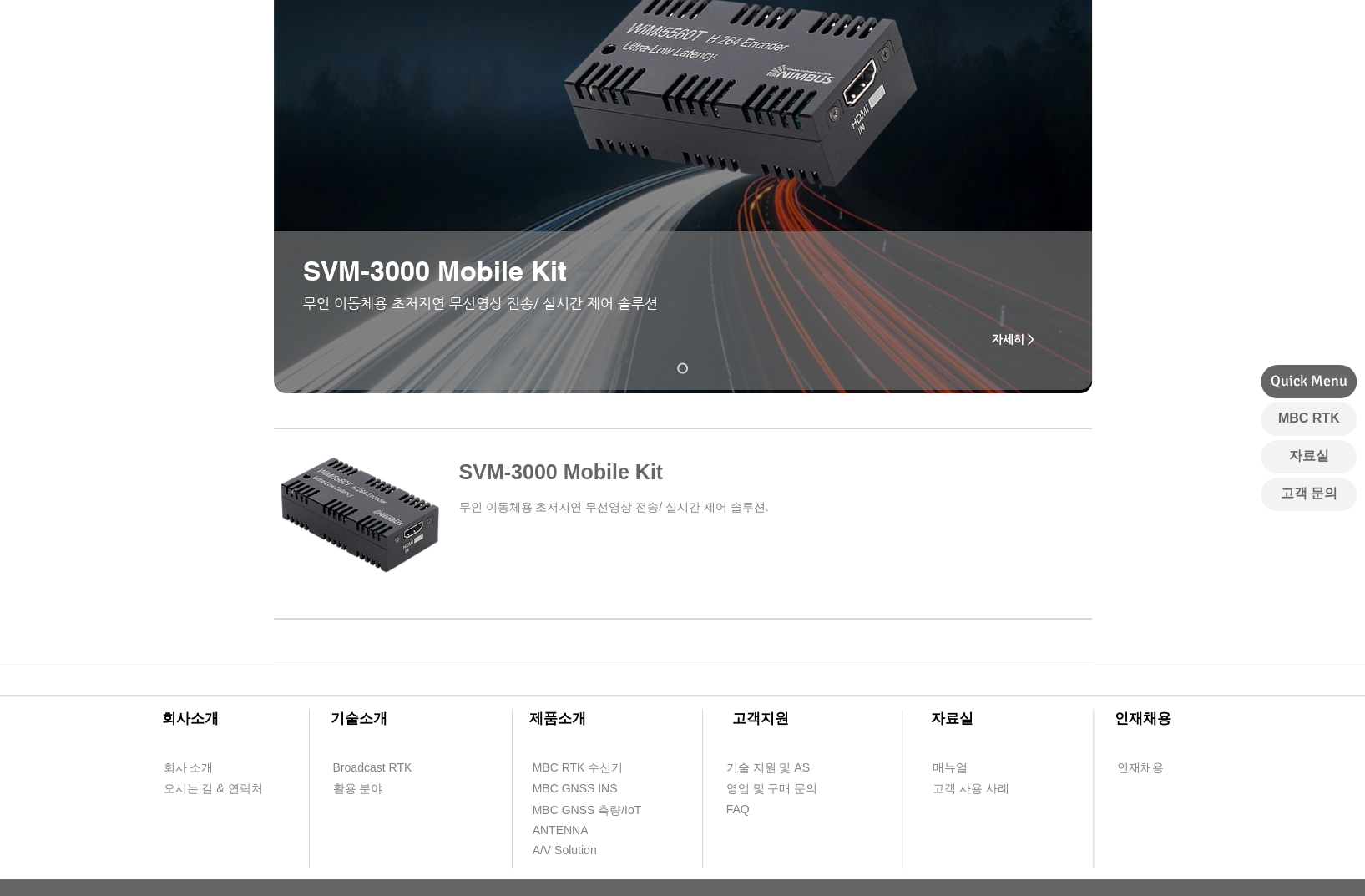
scroll to position [417, 0]
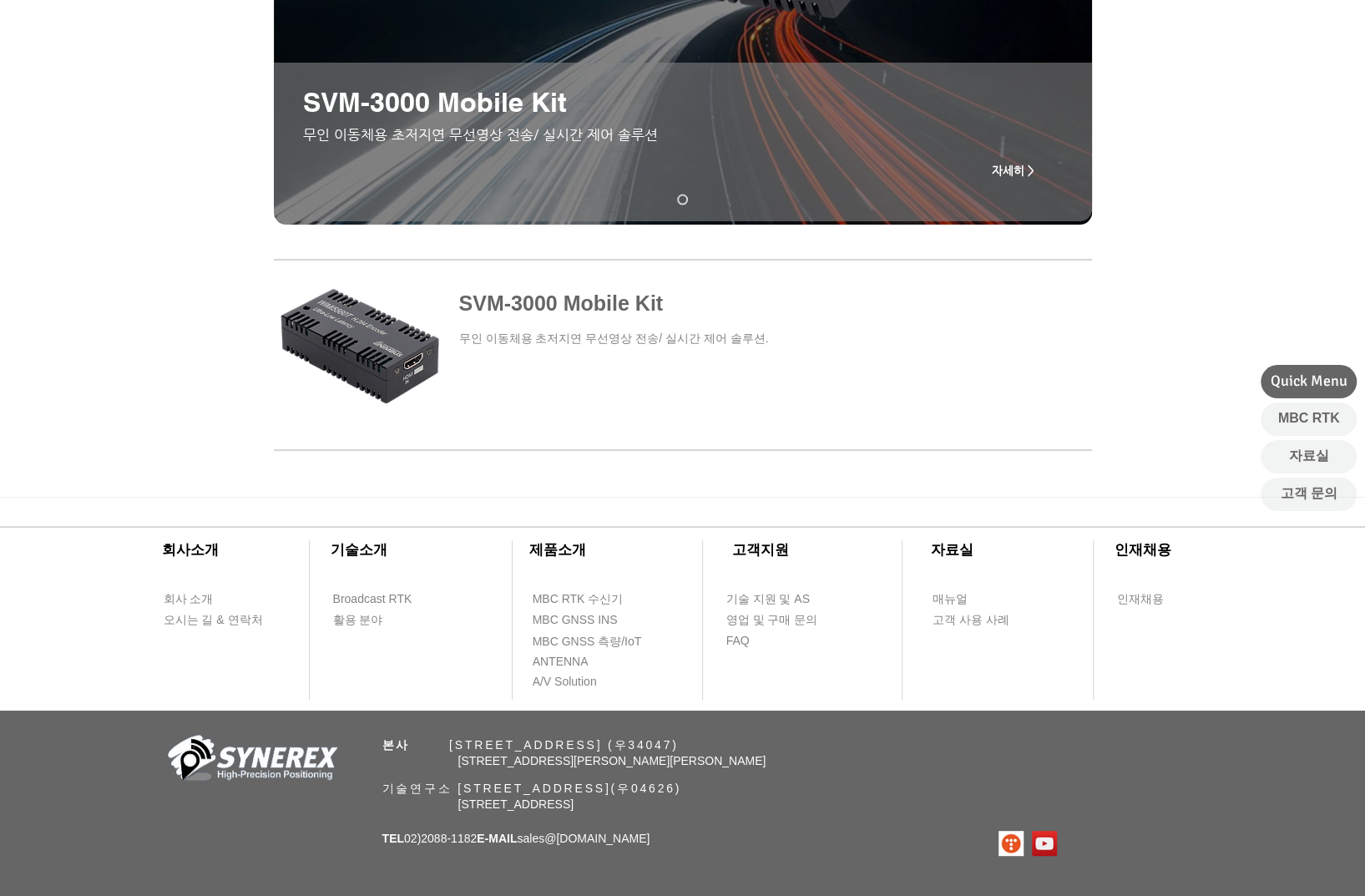
click at [755, 345] on span at bounding box center [682, 341] width 818 height 157
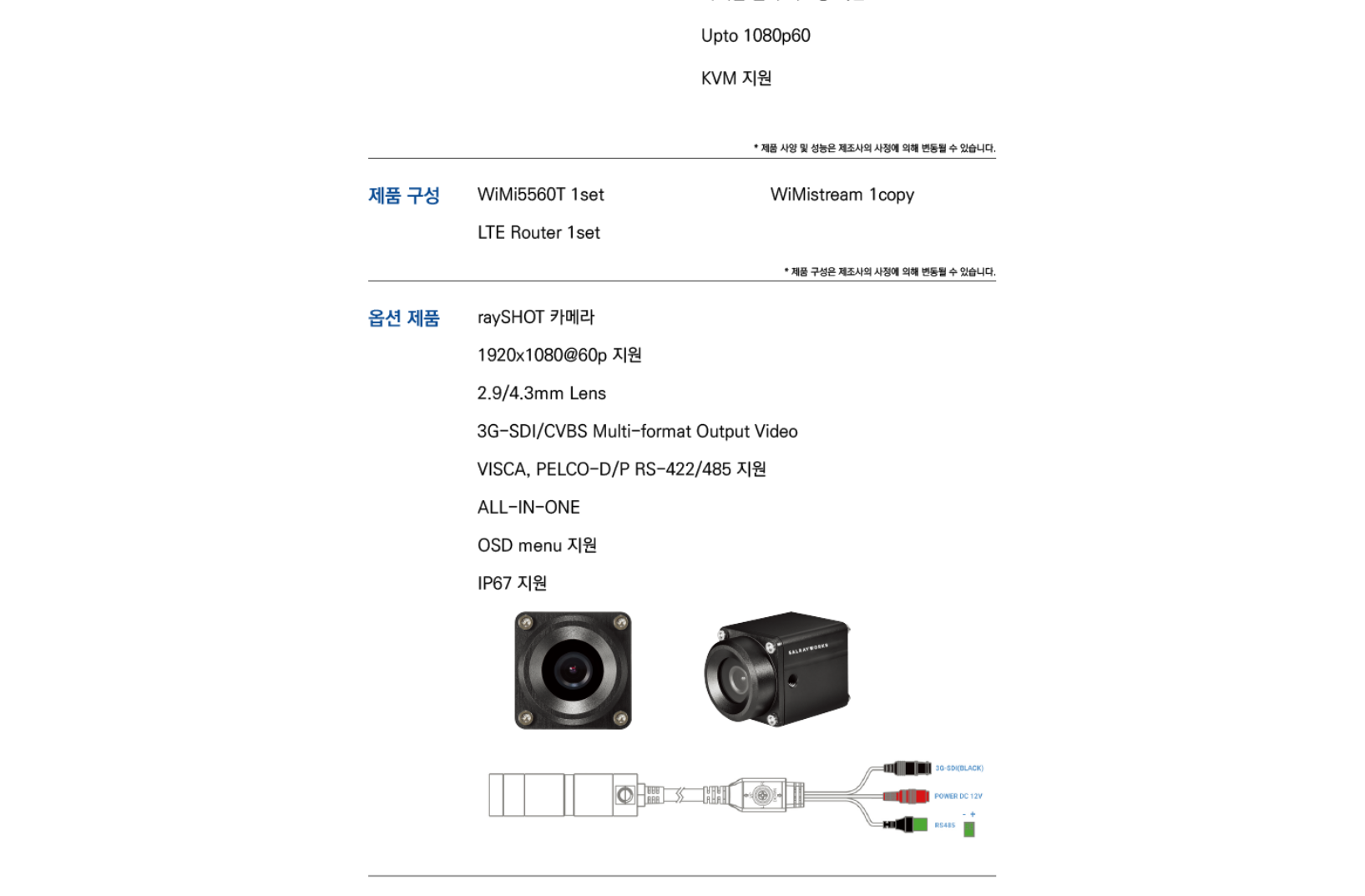
scroll to position [4090, 0]
